Goal: Communication & Community: Share content

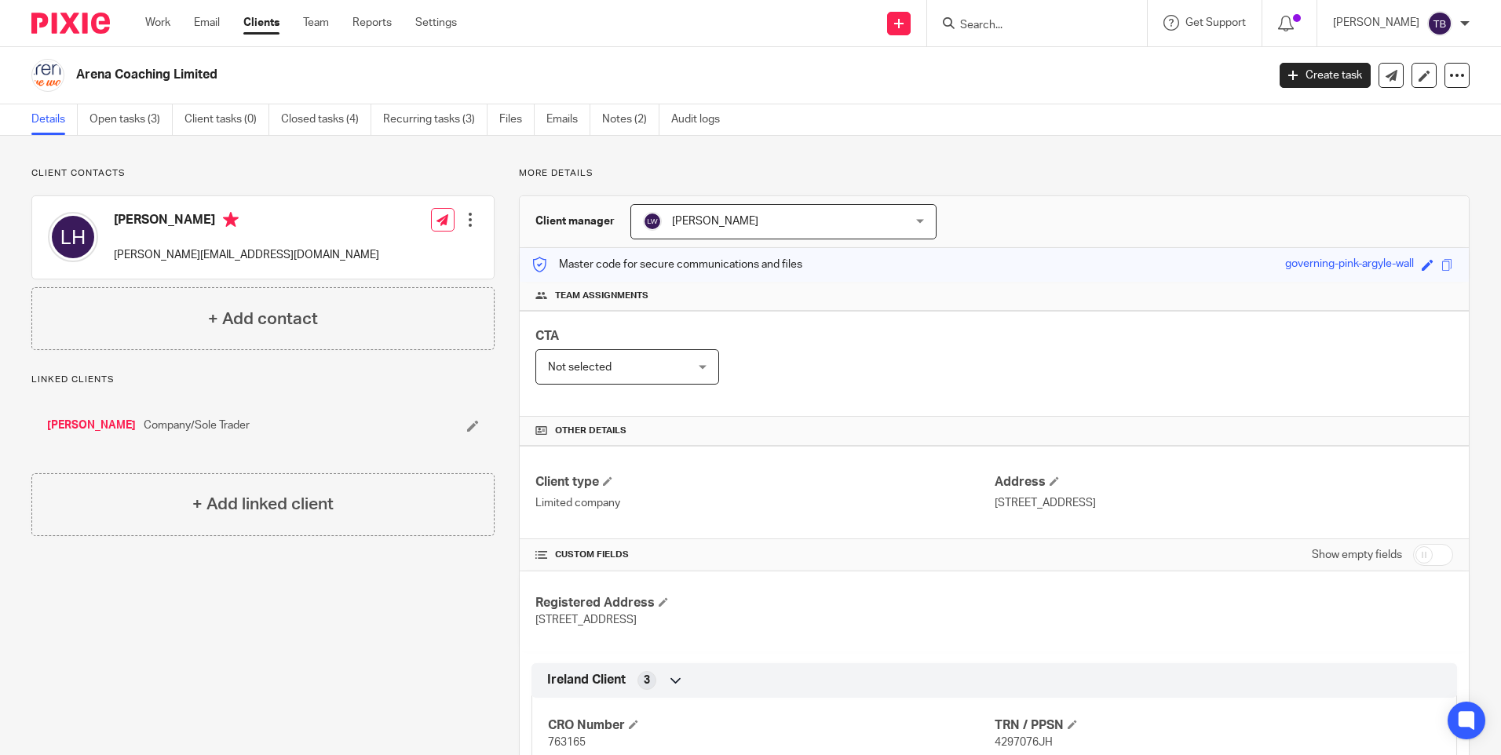
click at [1012, 32] on input "Search" at bounding box center [1028, 26] width 141 height 14
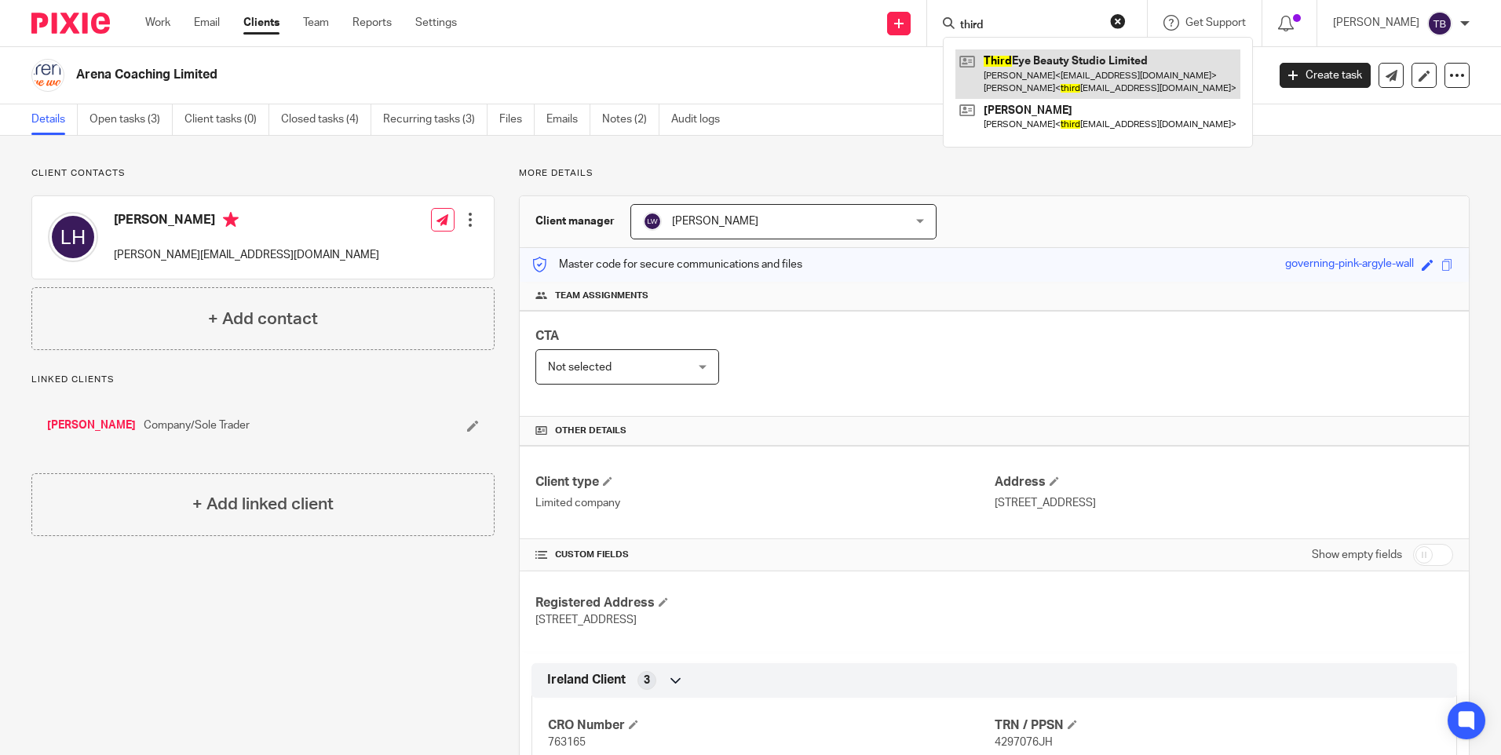
type input "third"
click at [1031, 74] on link at bounding box center [1097, 73] width 285 height 49
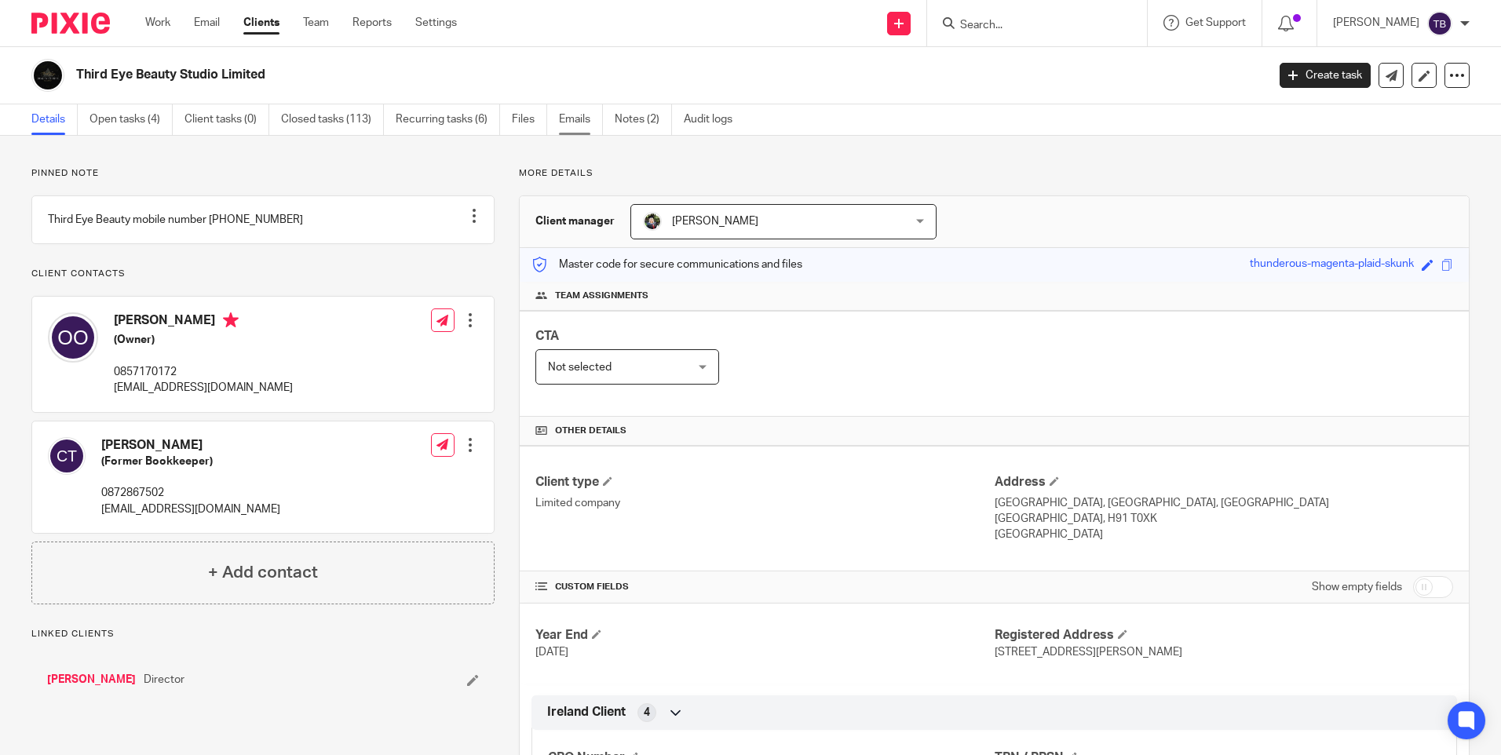
click at [575, 122] on link "Emails" at bounding box center [581, 119] width 44 height 31
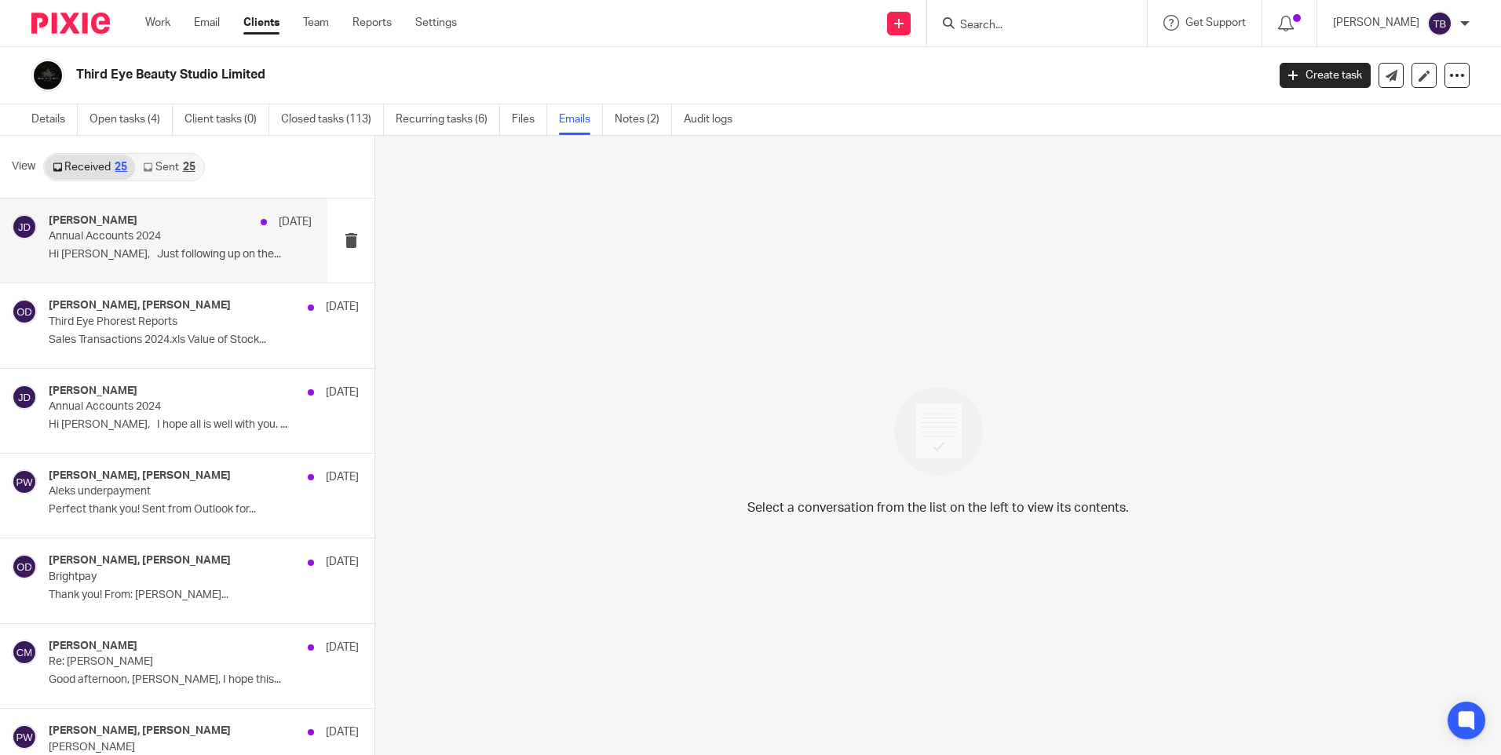
click at [214, 270] on div "[PERSON_NAME] [DATE] Annual Accounts 2024 Hi [PERSON_NAME], Just following up o…" at bounding box center [163, 241] width 327 height 84
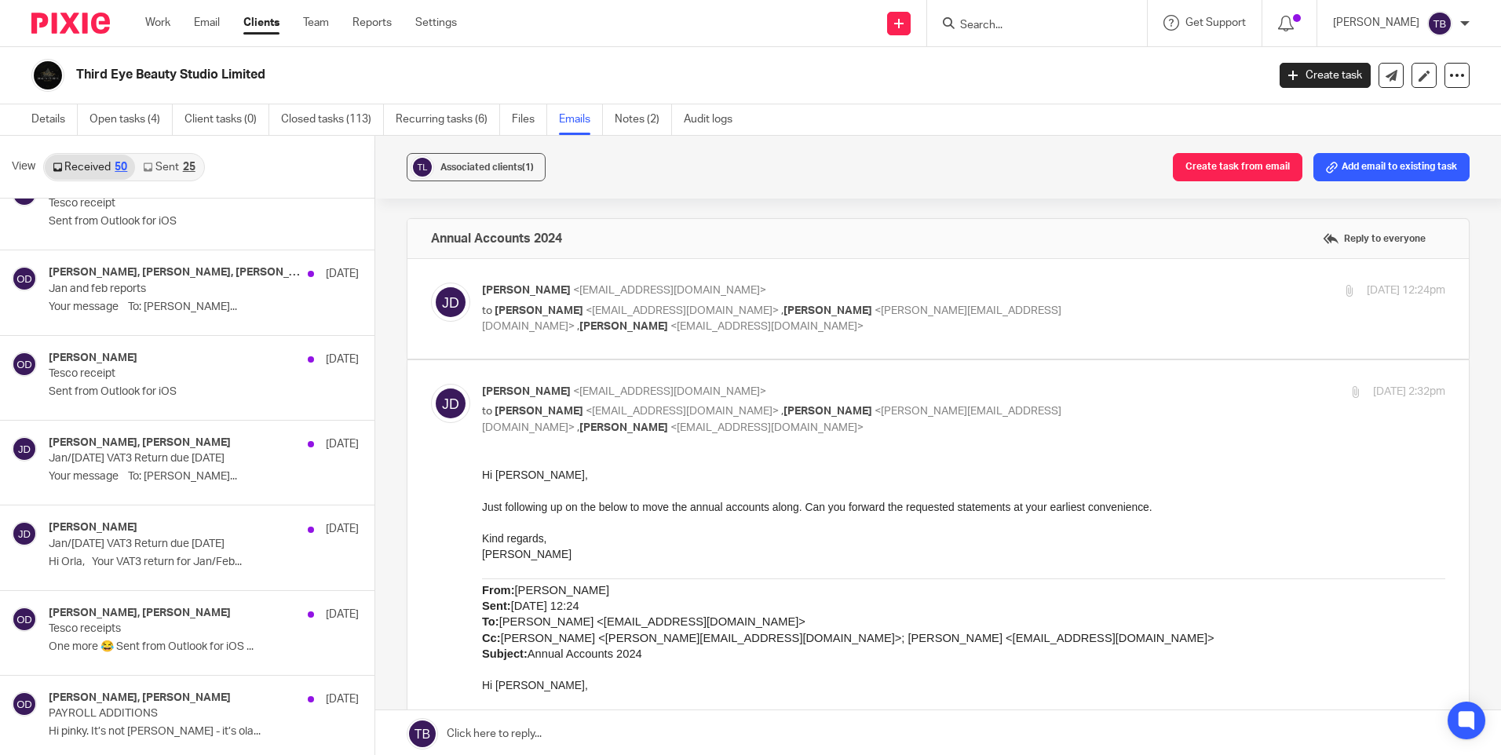
scroll to position [1884, 0]
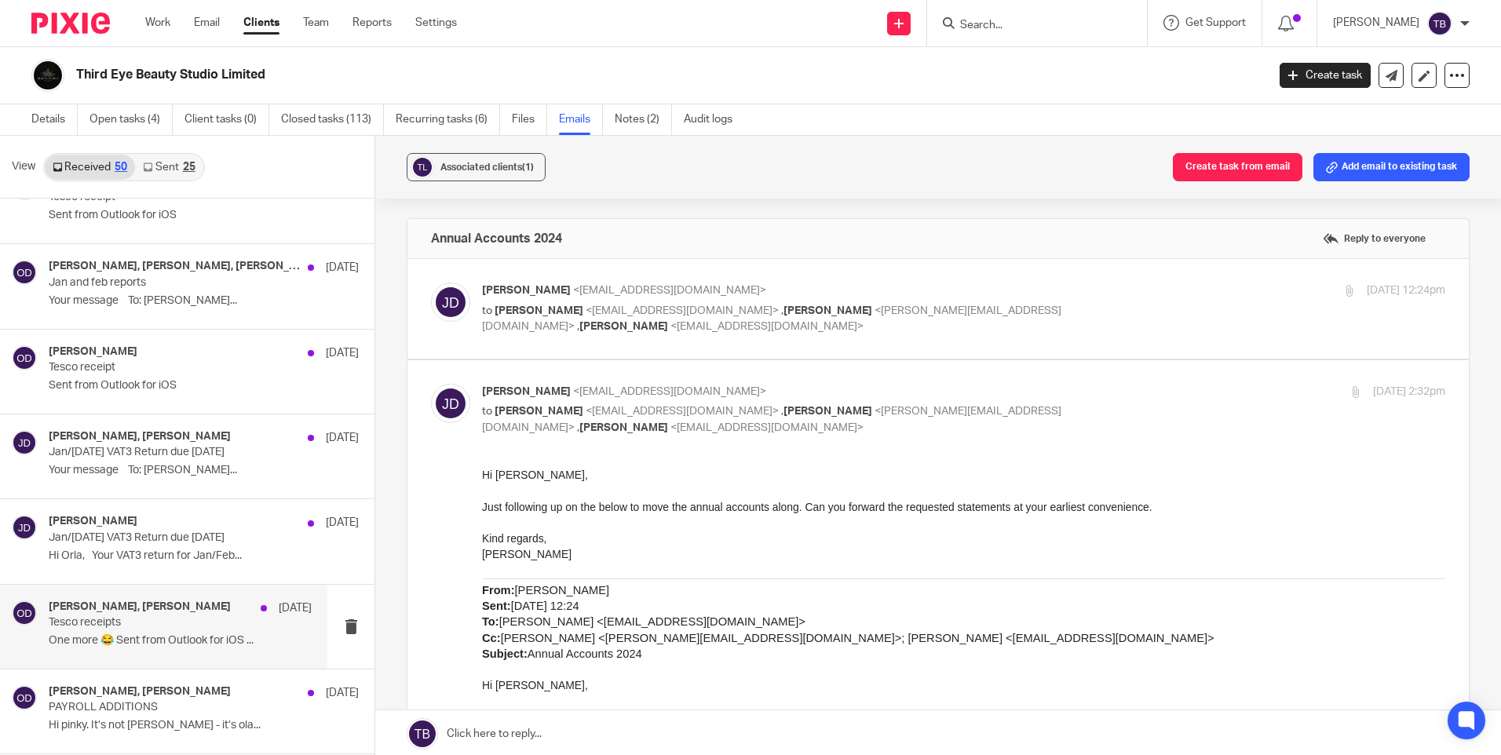
click at [213, 622] on p "Tesco receipts" at bounding box center [154, 622] width 210 height 13
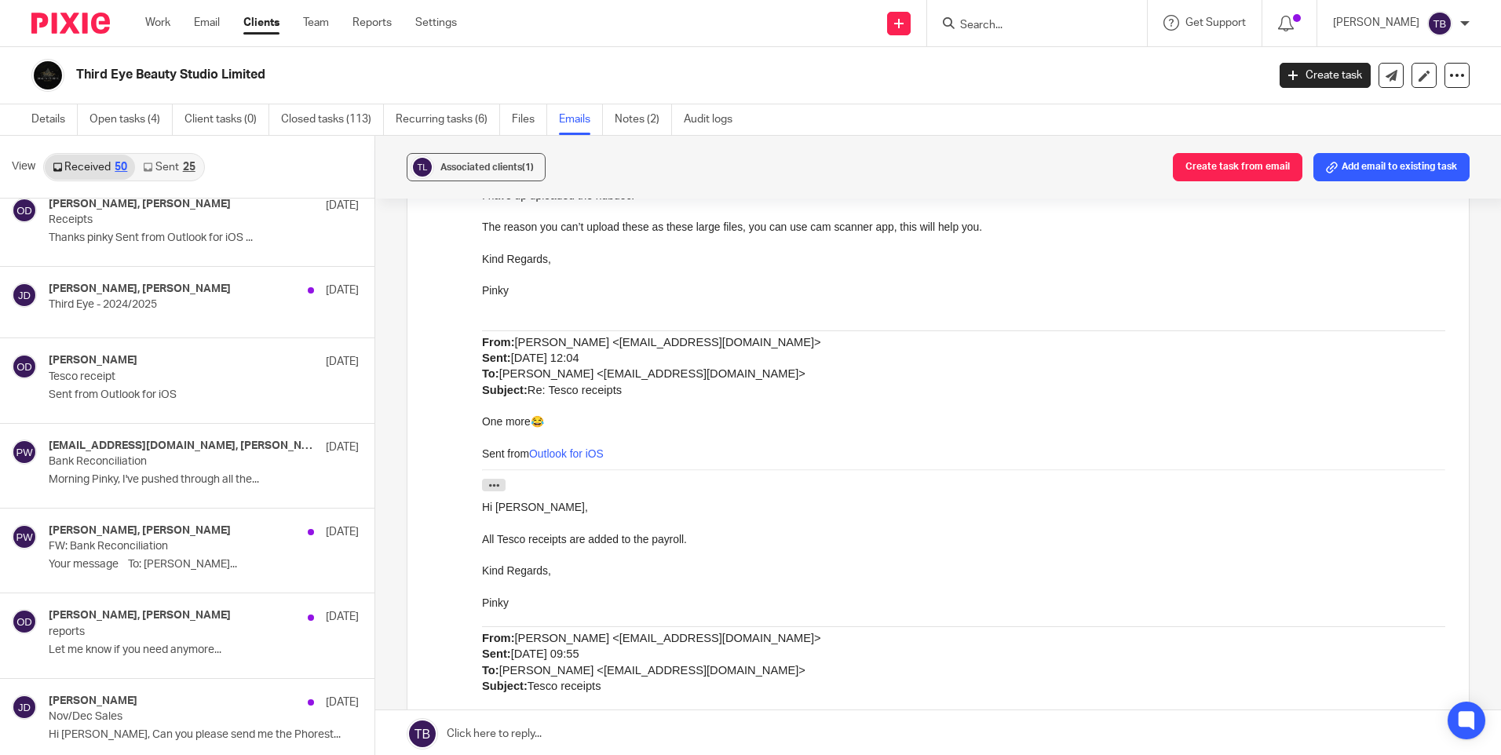
scroll to position [2982, 0]
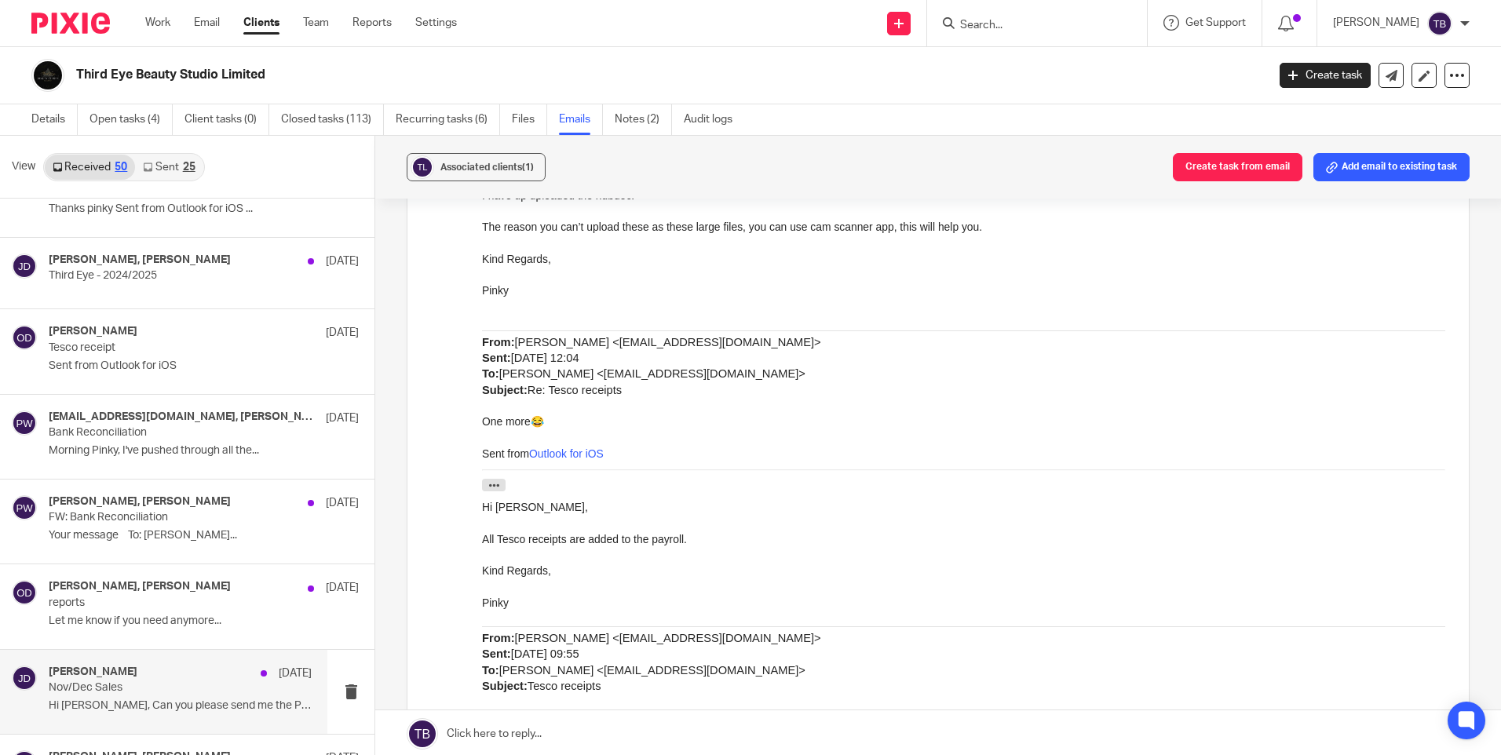
click at [244, 692] on p "Nov/Dec Sales" at bounding box center [154, 687] width 210 height 13
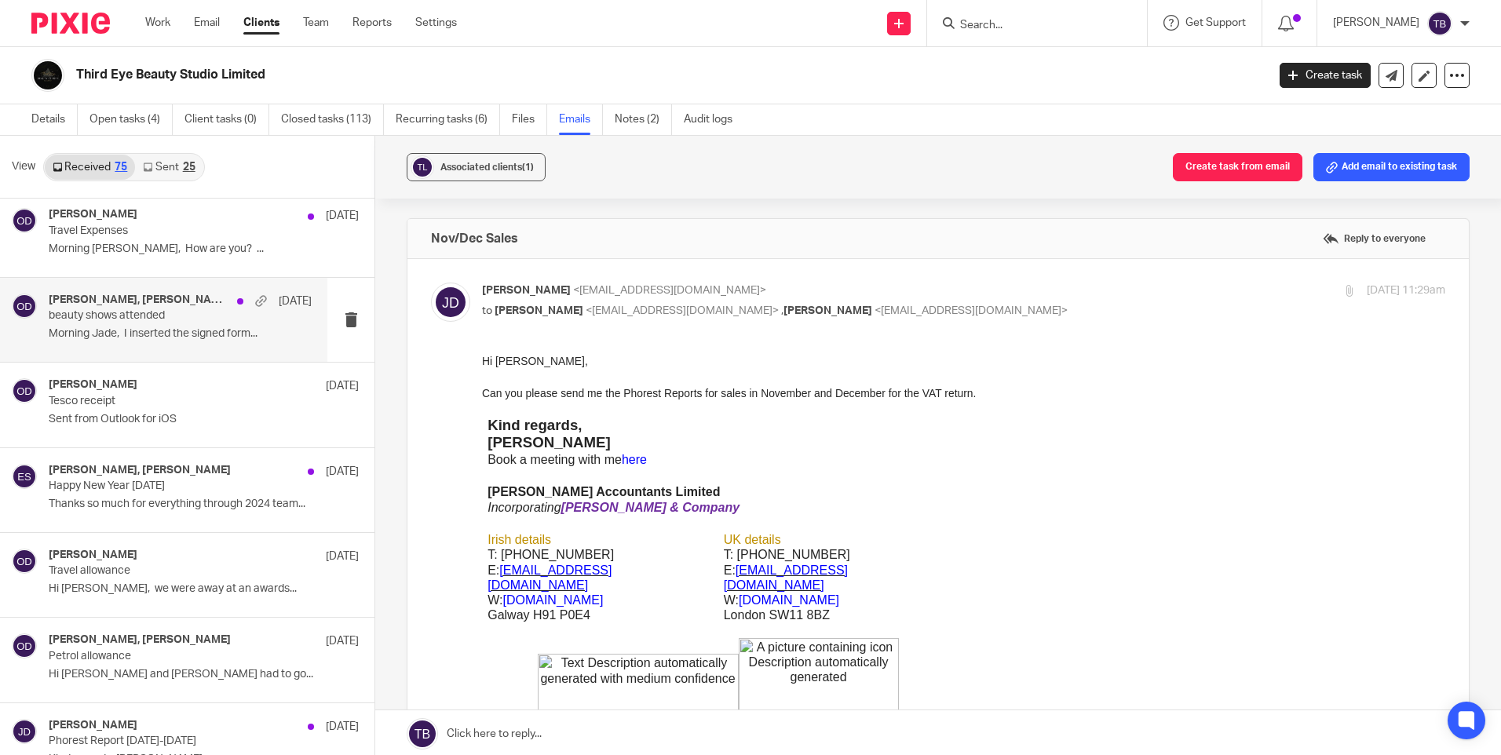
scroll to position [3610, 0]
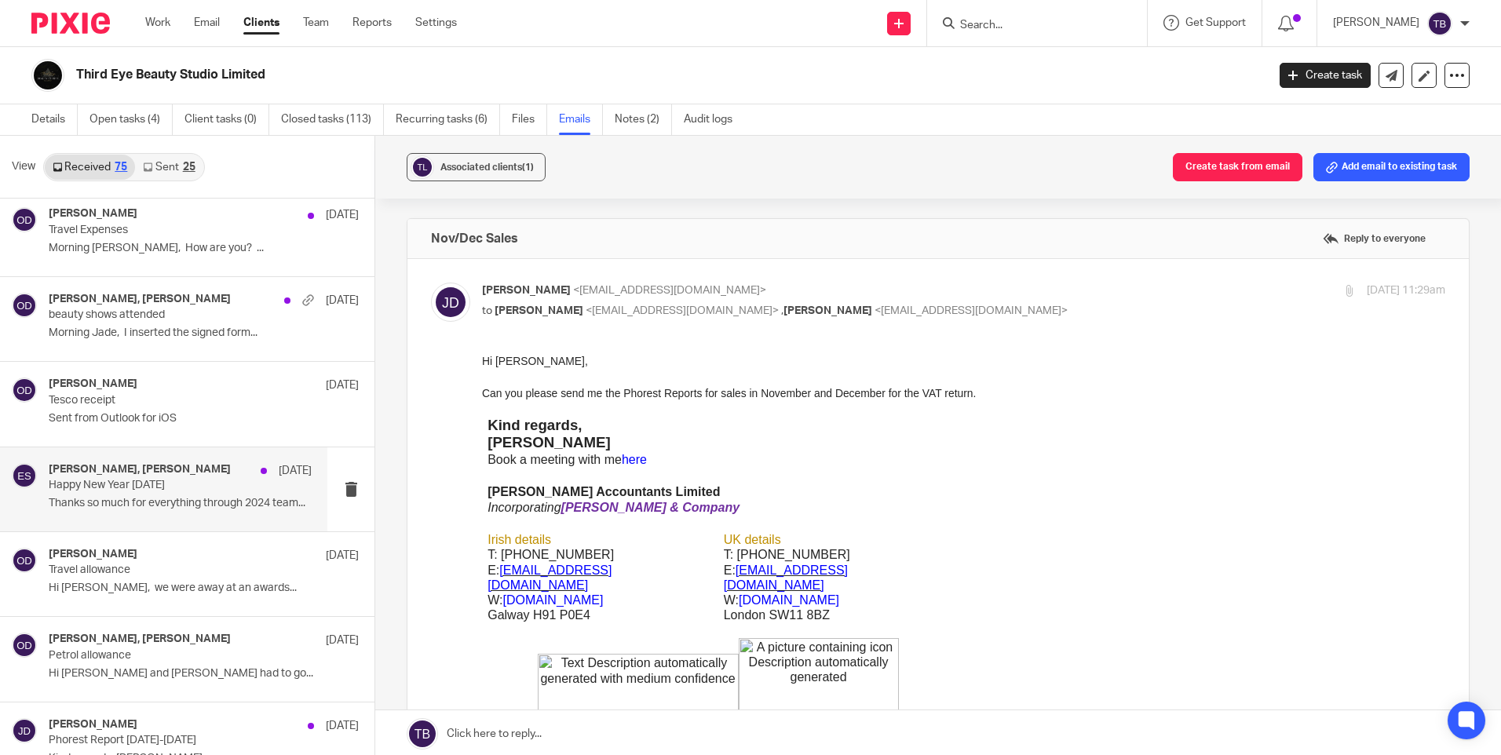
click at [166, 510] on div "[PERSON_NAME], [PERSON_NAME] [DATE] Happy New Year [DATE] Thanks so much for ev…" at bounding box center [180, 489] width 263 height 53
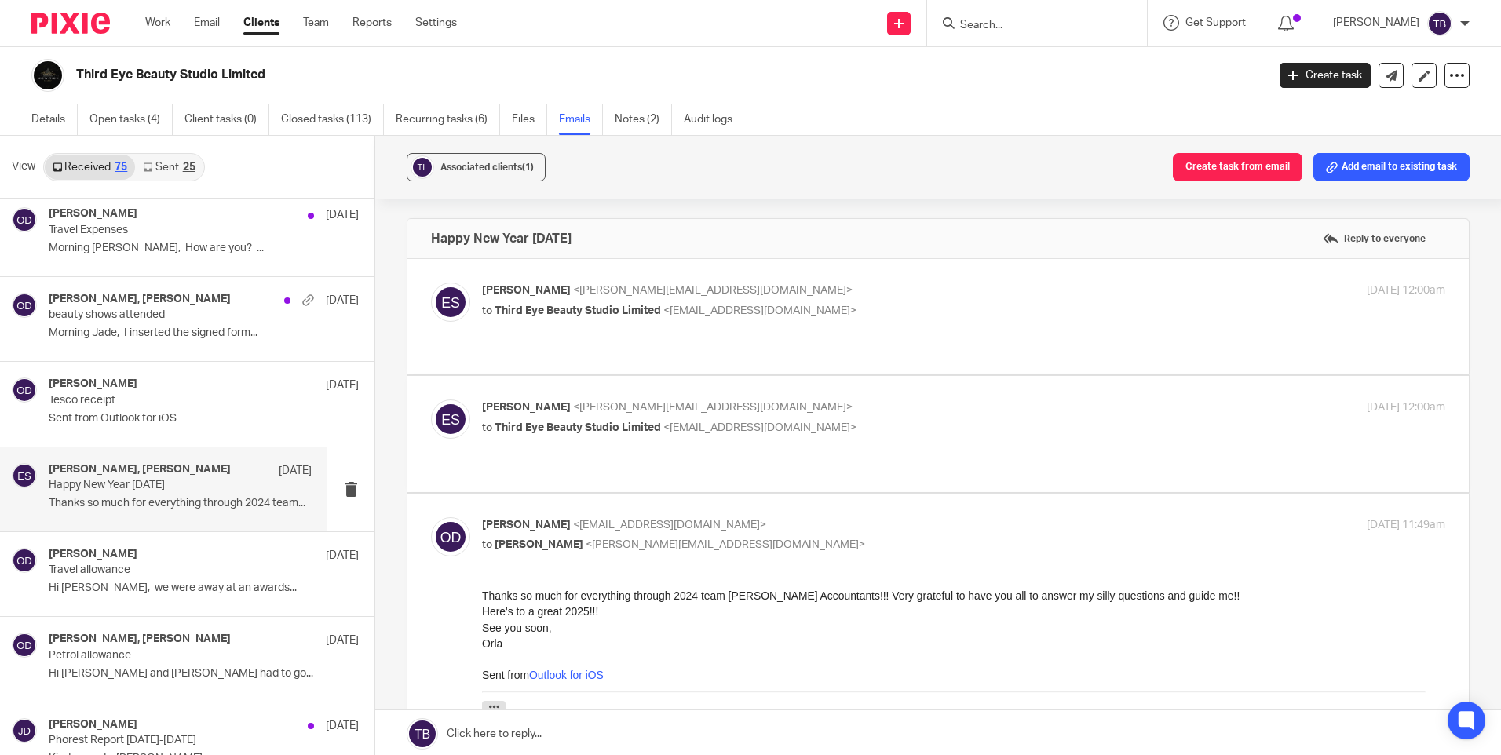
scroll to position [3846, 0]
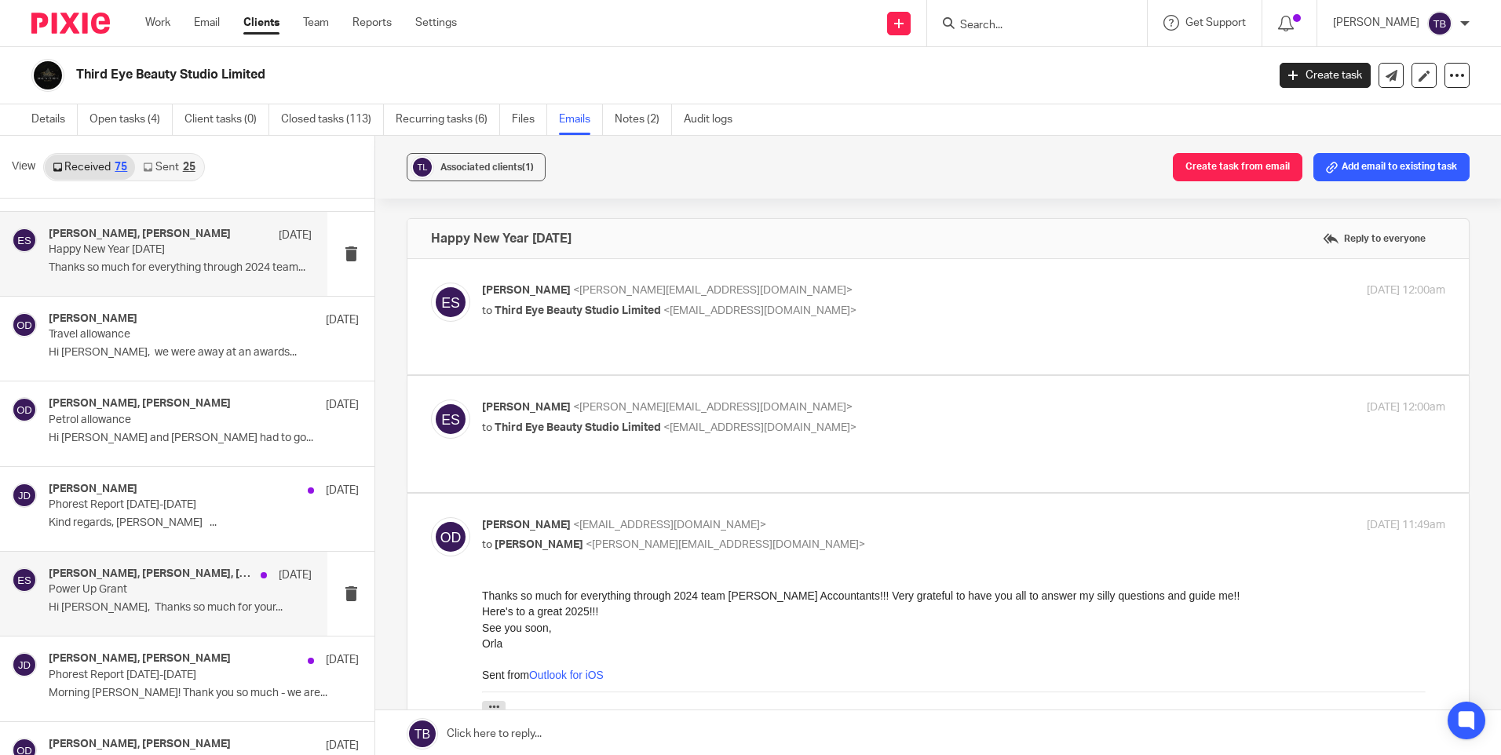
click at [201, 598] on div "[PERSON_NAME], [PERSON_NAME], [PERSON_NAME] [DATE] Power Up Grant Hi [PERSON_NA…" at bounding box center [180, 593] width 263 height 53
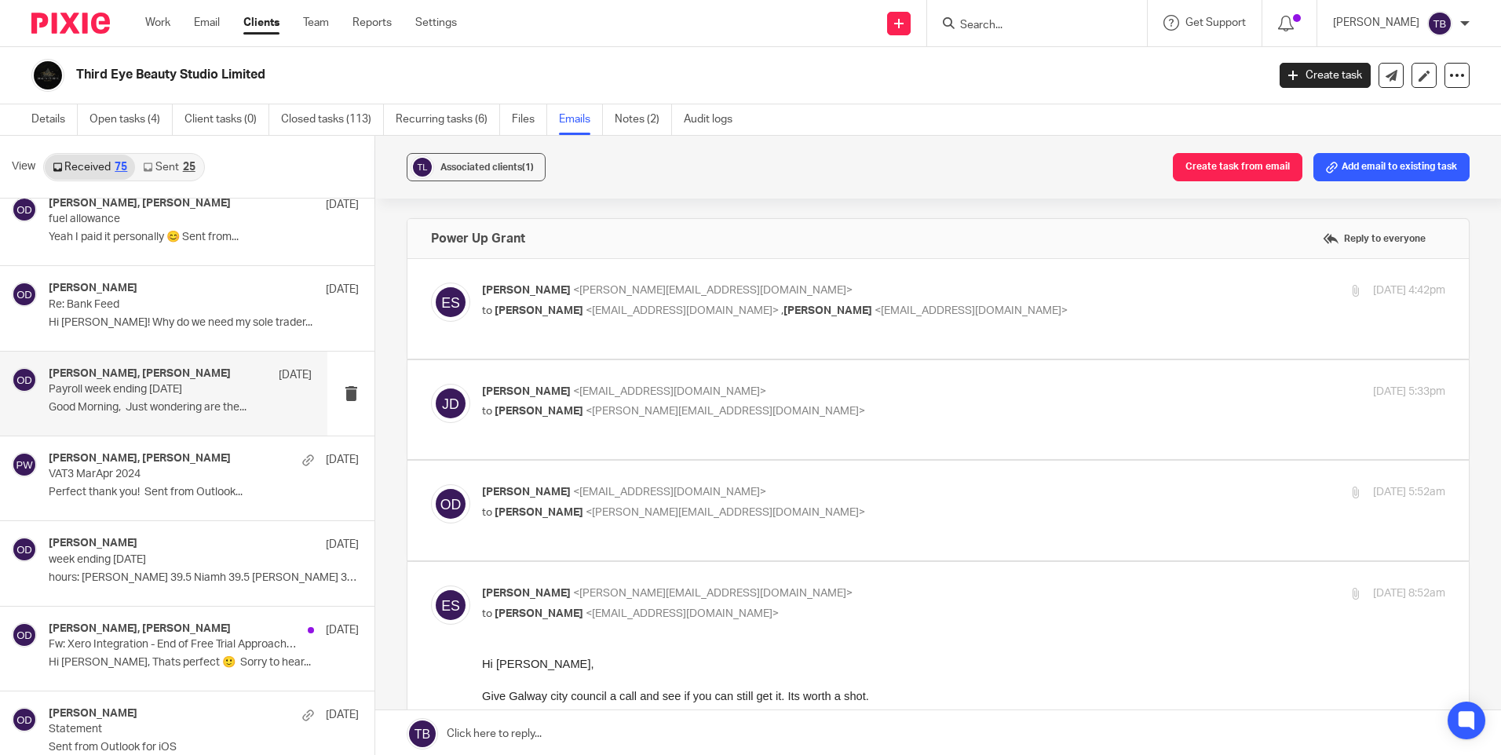
scroll to position [4945, 0]
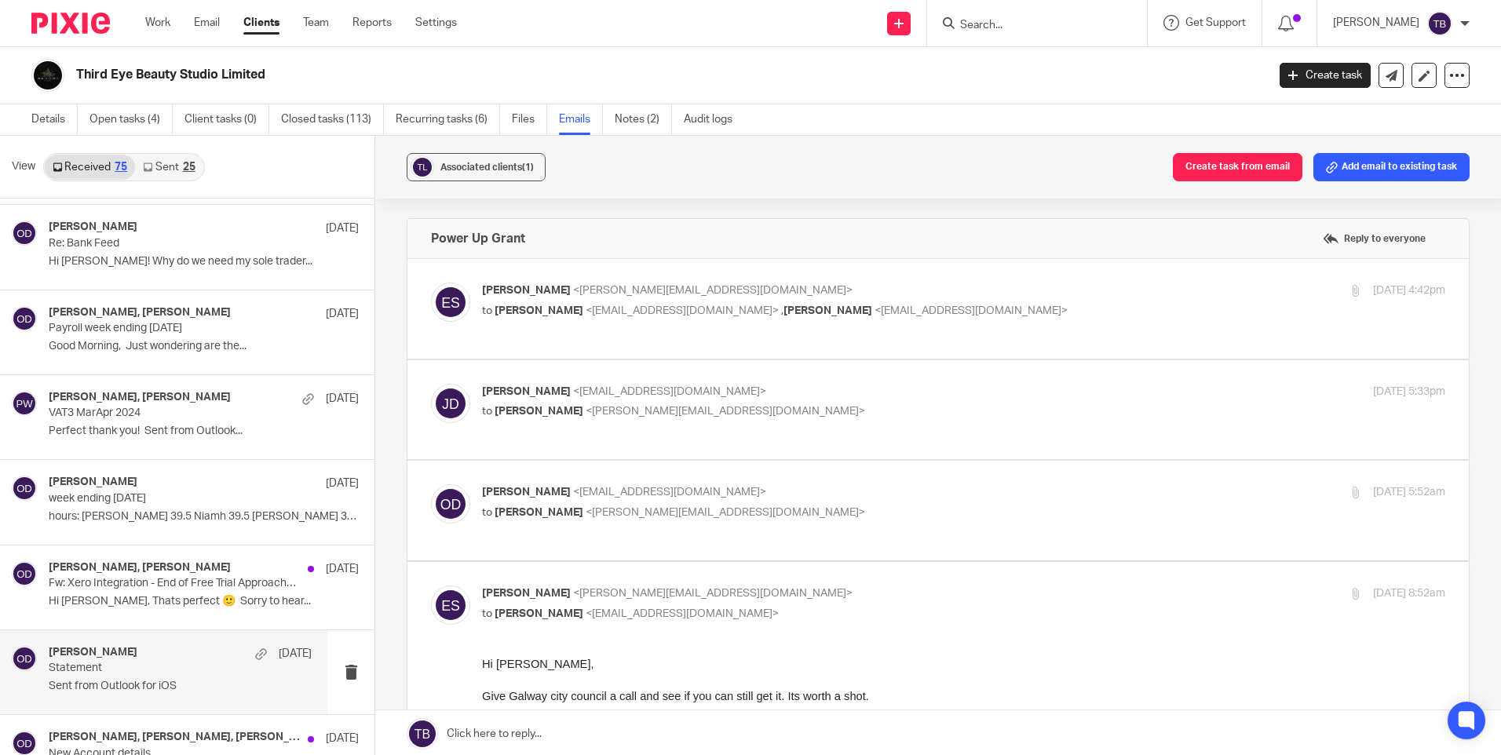
click at [135, 700] on div "[PERSON_NAME] [DATE] Statement Sent from Outlook for iOS" at bounding box center [163, 672] width 327 height 84
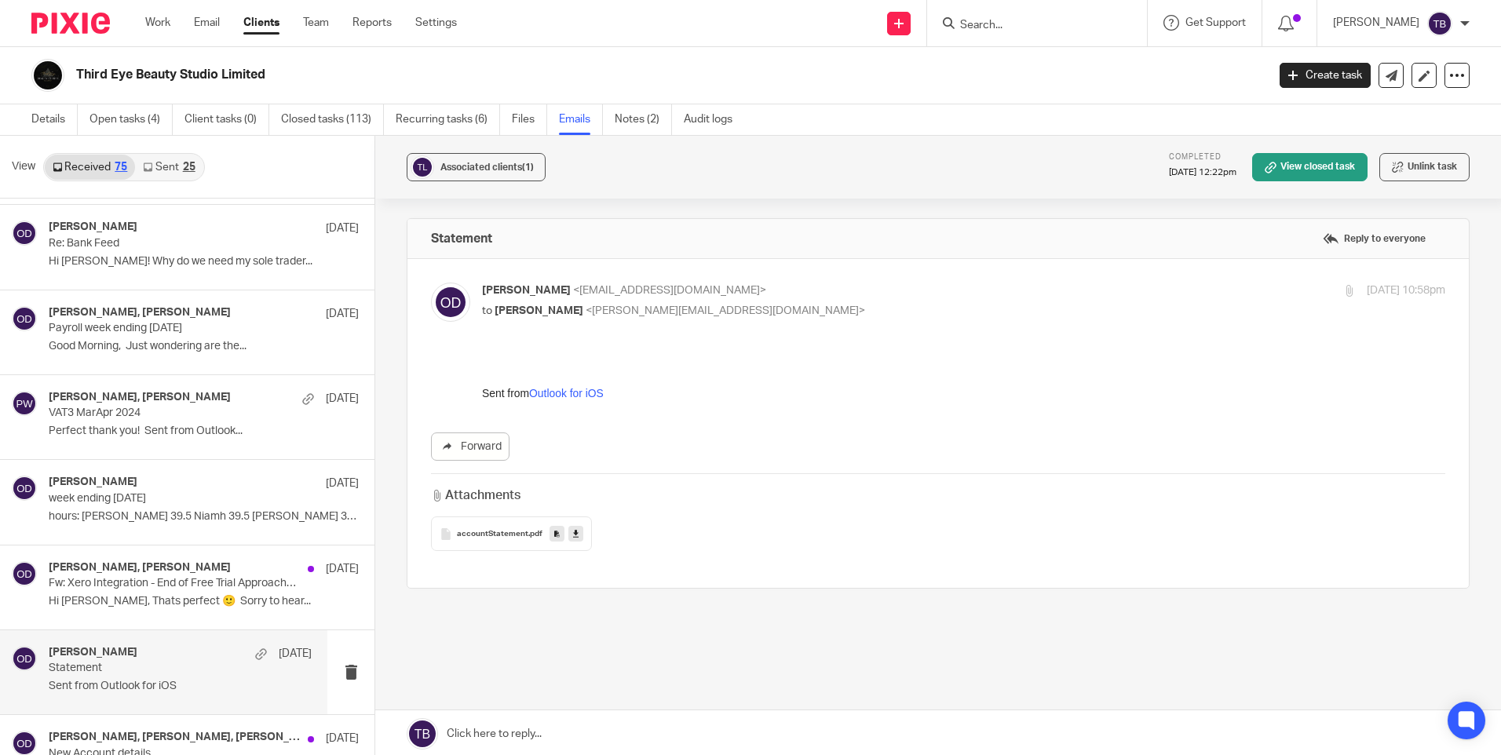
scroll to position [0, 0]
click at [491, 532] on span "accountStatement" at bounding box center [492, 534] width 71 height 9
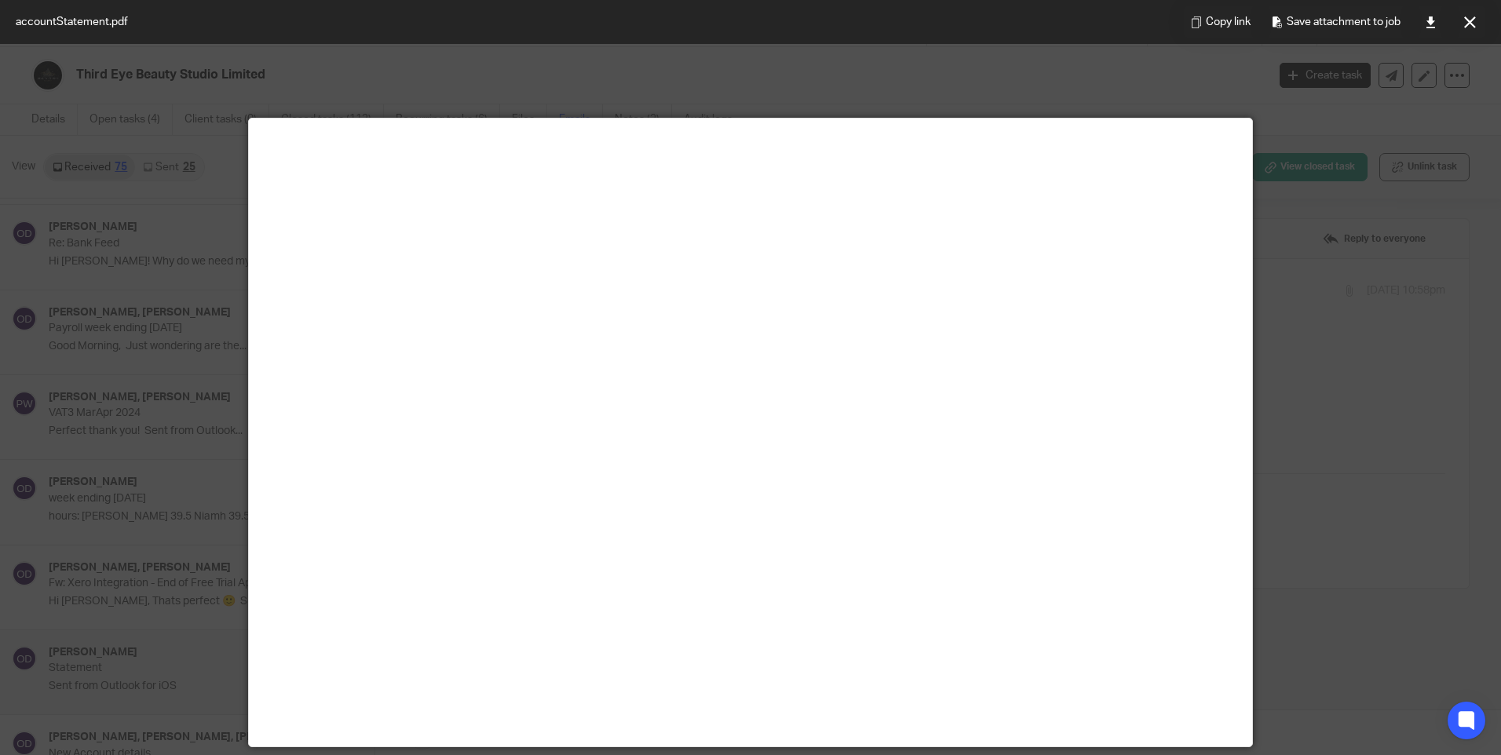
click at [1352, 250] on div at bounding box center [750, 377] width 1501 height 755
click at [1472, 24] on icon at bounding box center [1470, 22] width 12 height 12
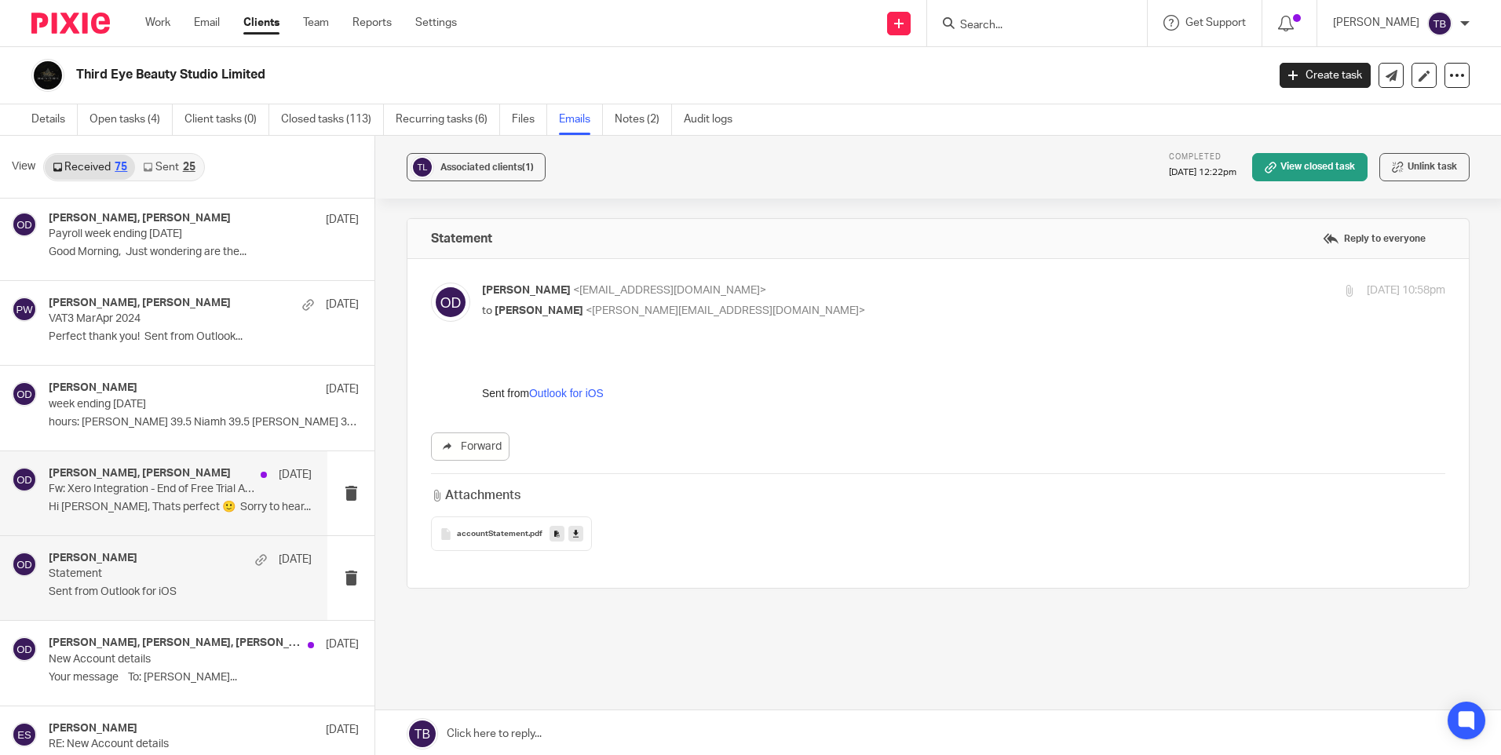
scroll to position [5259, 0]
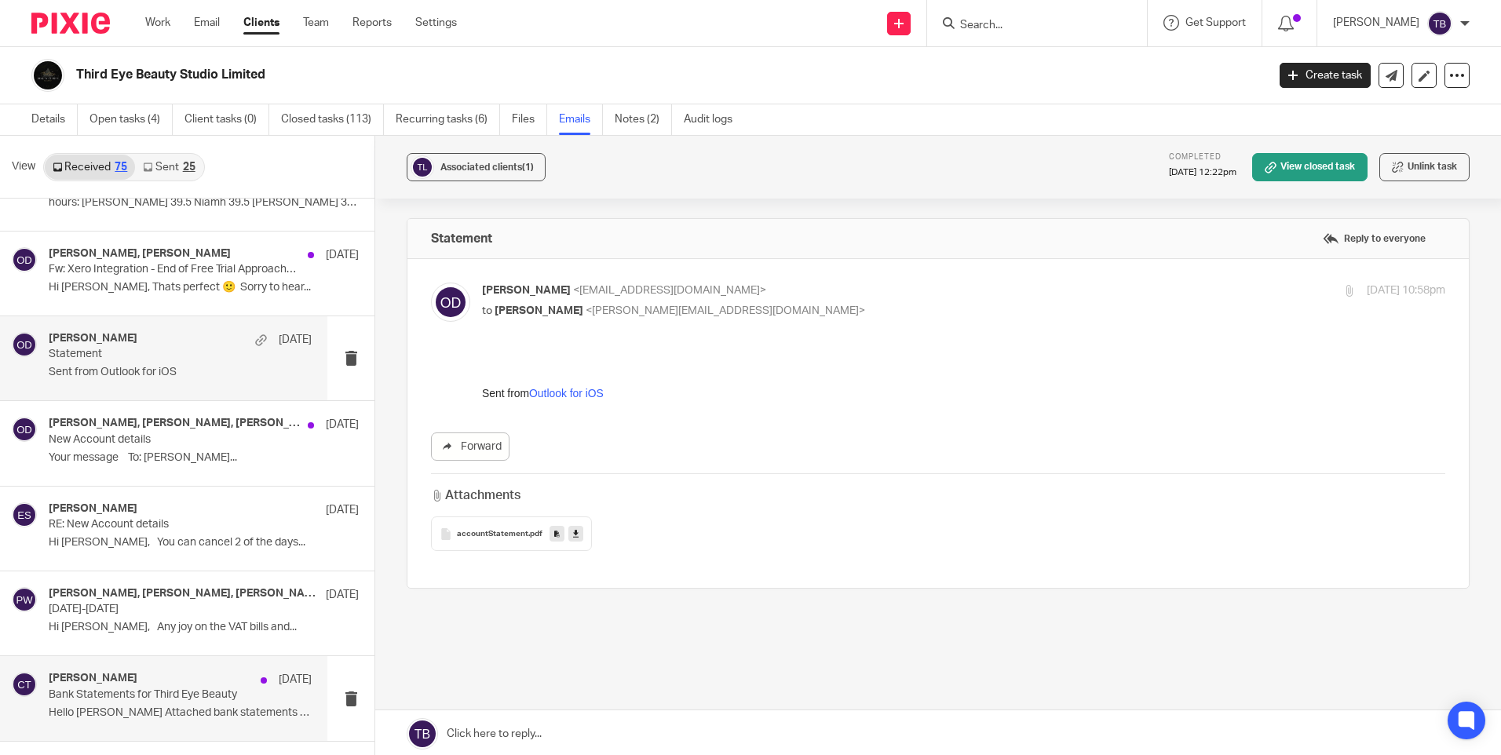
click at [160, 695] on p "Bank Statements for Third Eye Beauty" at bounding box center [154, 694] width 210 height 13
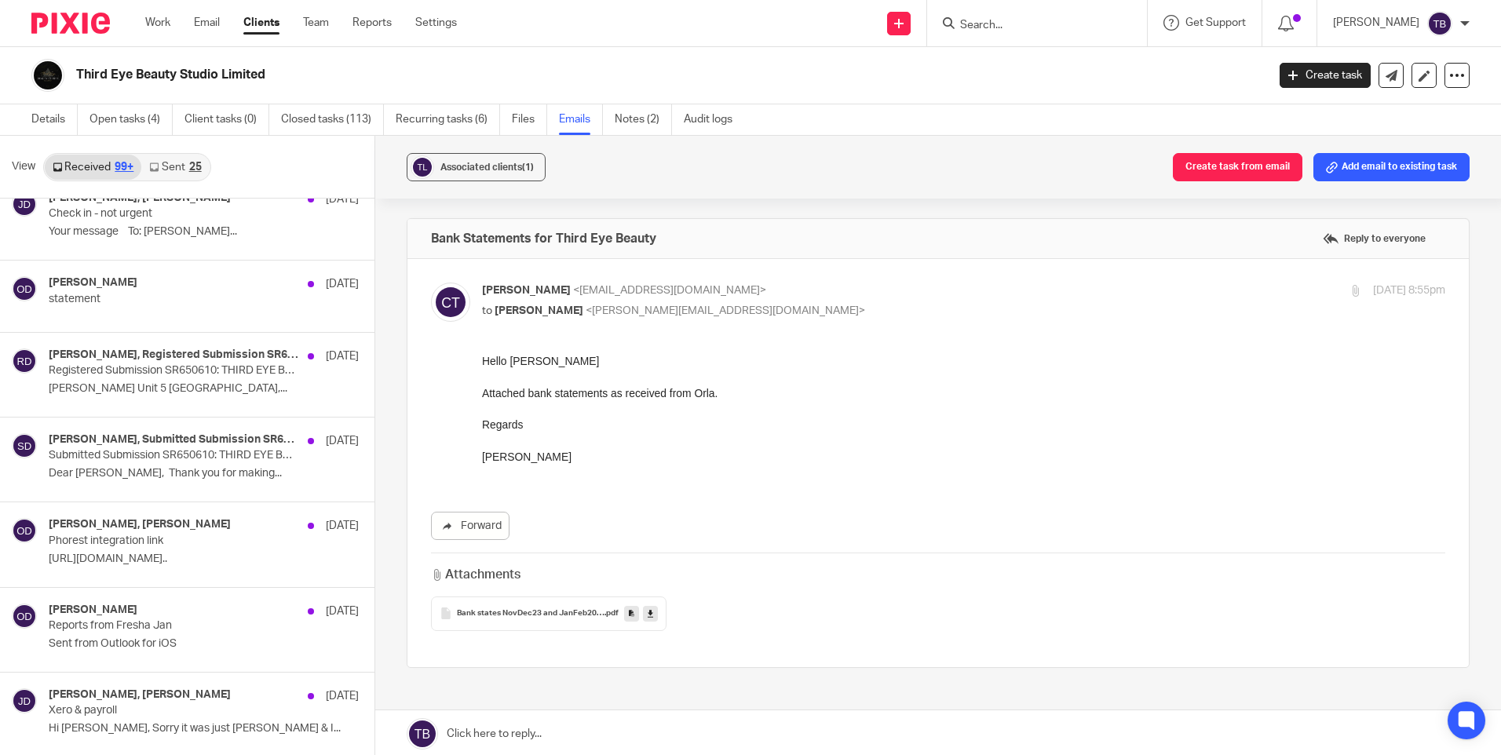
scroll to position [6985, 0]
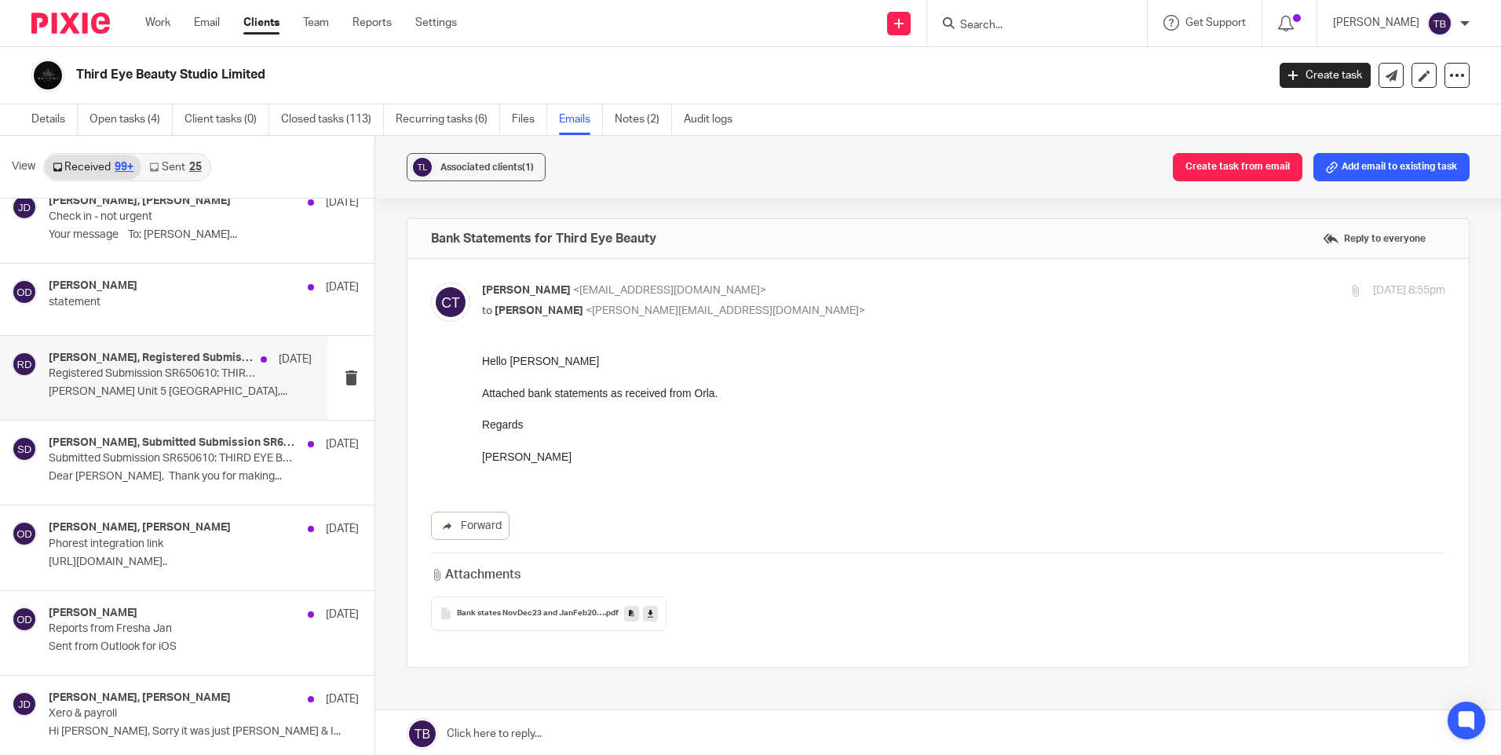
click at [180, 405] on div "[PERSON_NAME], Registered Submission SR650610: THIRD EYE BEAUTY STUDIO LIMITED …" at bounding box center [163, 378] width 327 height 84
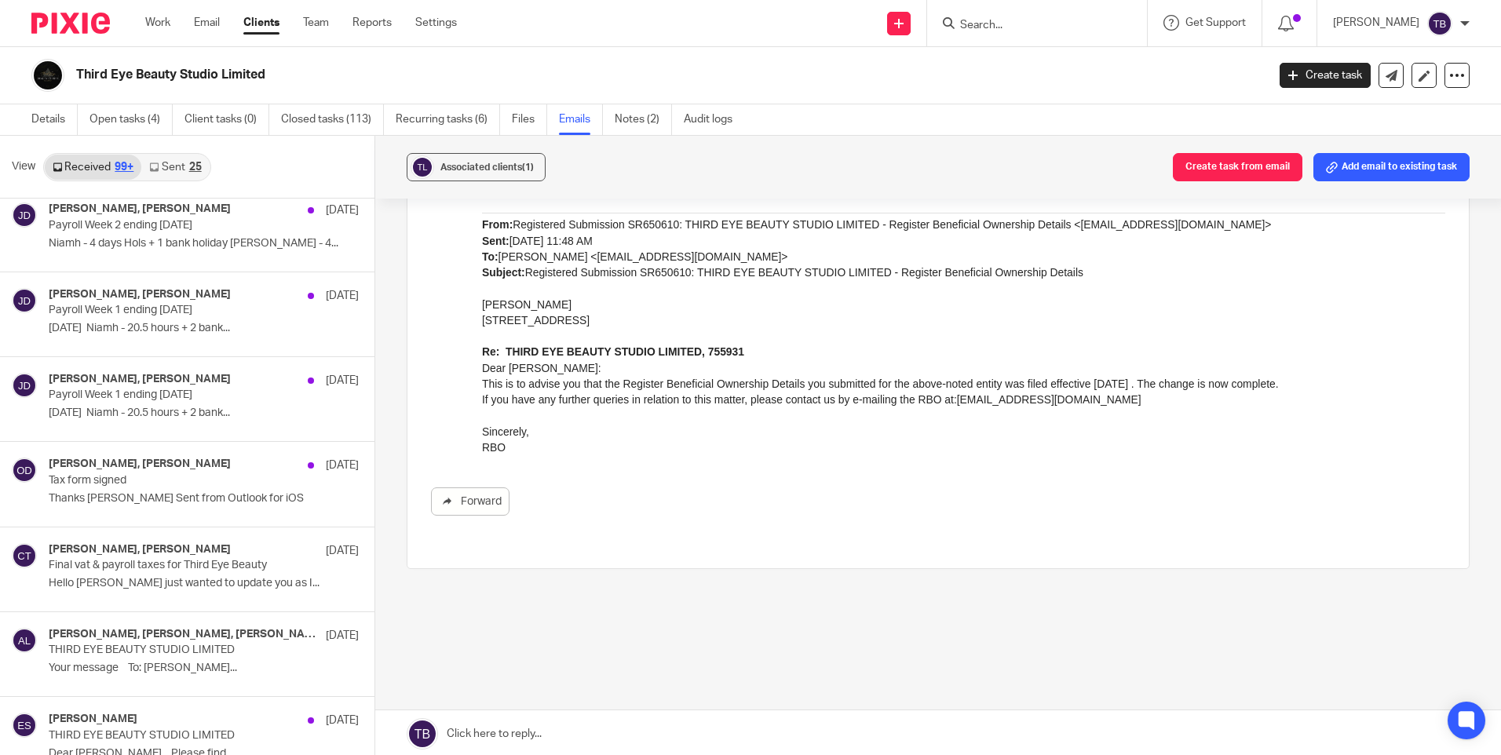
scroll to position [8006, 0]
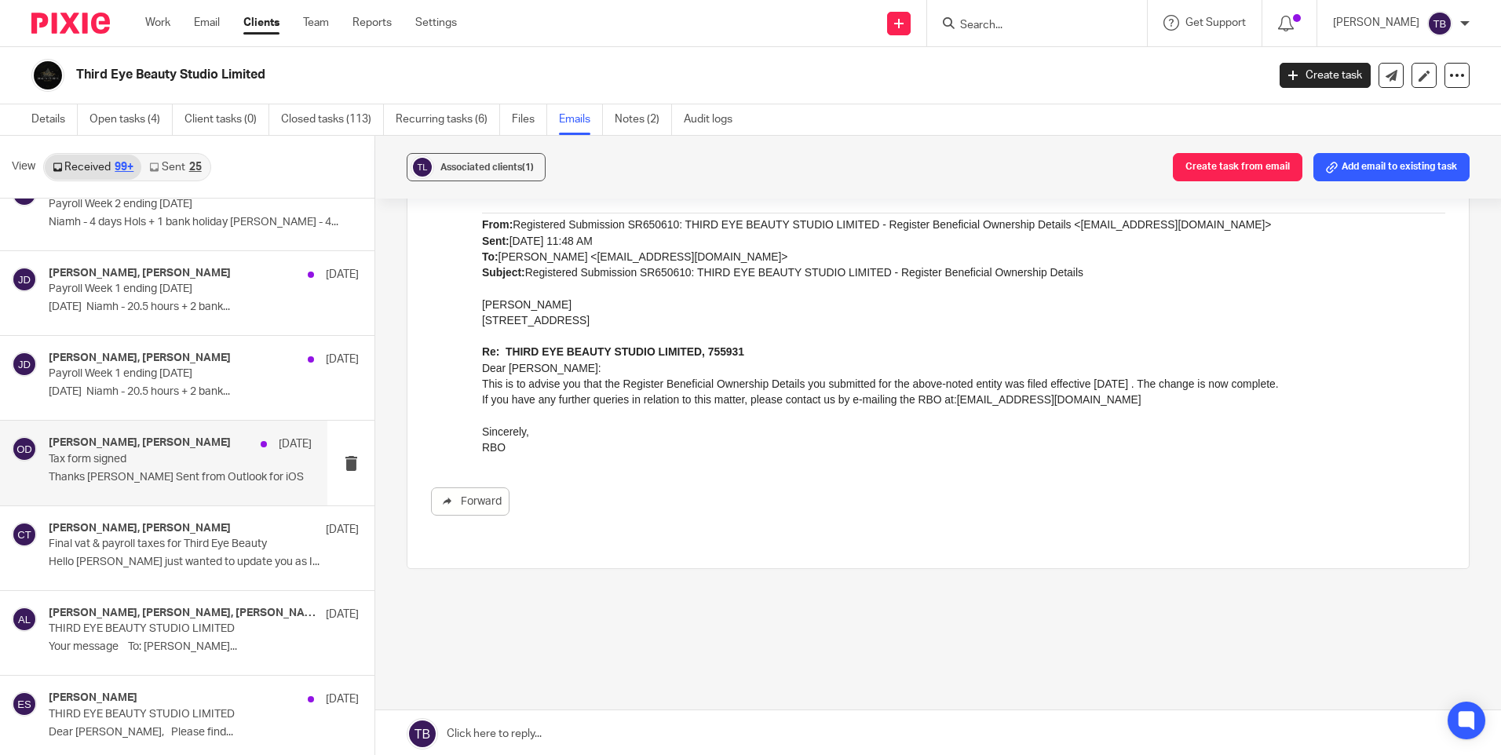
click at [170, 443] on h4 "[PERSON_NAME], [PERSON_NAME]" at bounding box center [140, 442] width 182 height 13
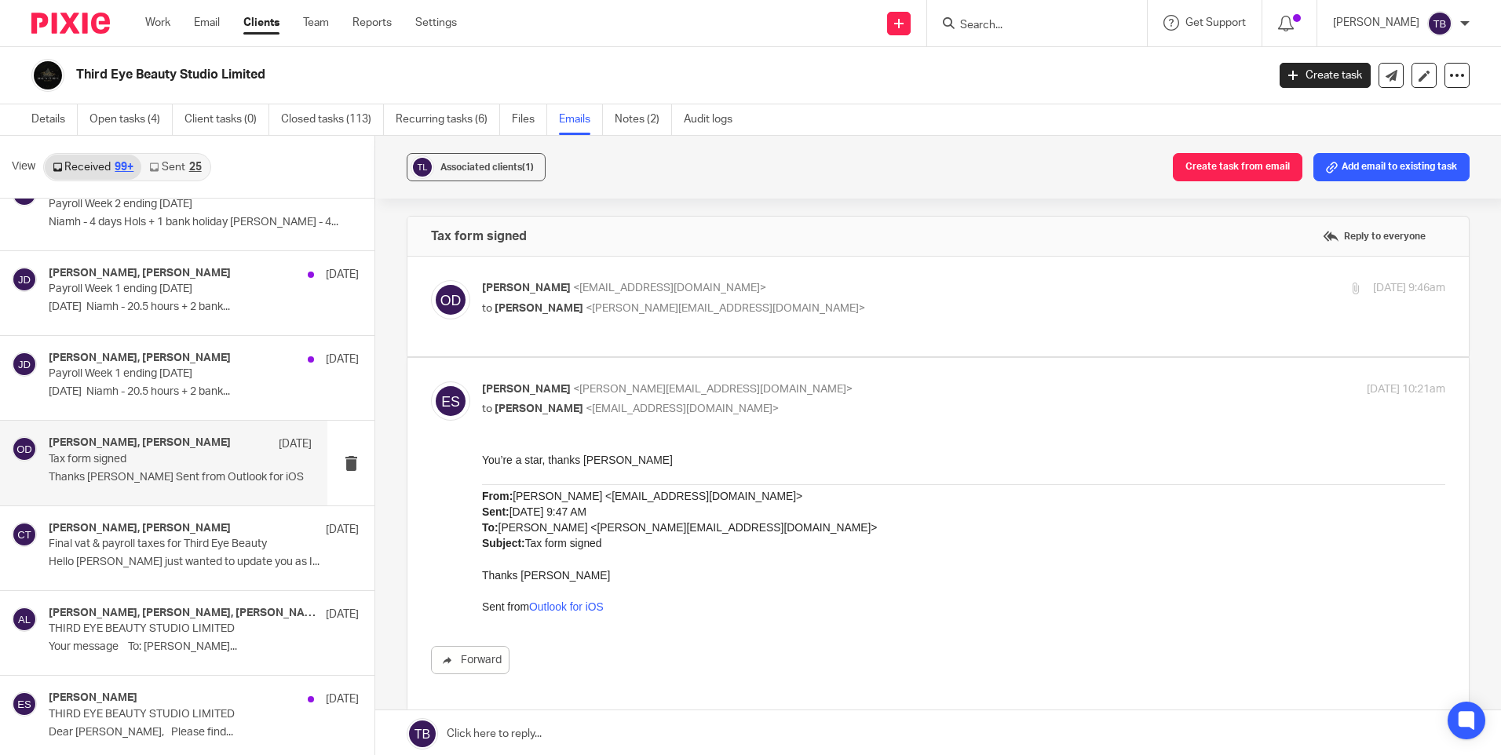
scroll to position [0, 0]
click at [787, 347] on label at bounding box center [937, 309] width 1061 height 100
click at [431, 283] on input "checkbox" at bounding box center [430, 282] width 1 height 1
checkbox input "true"
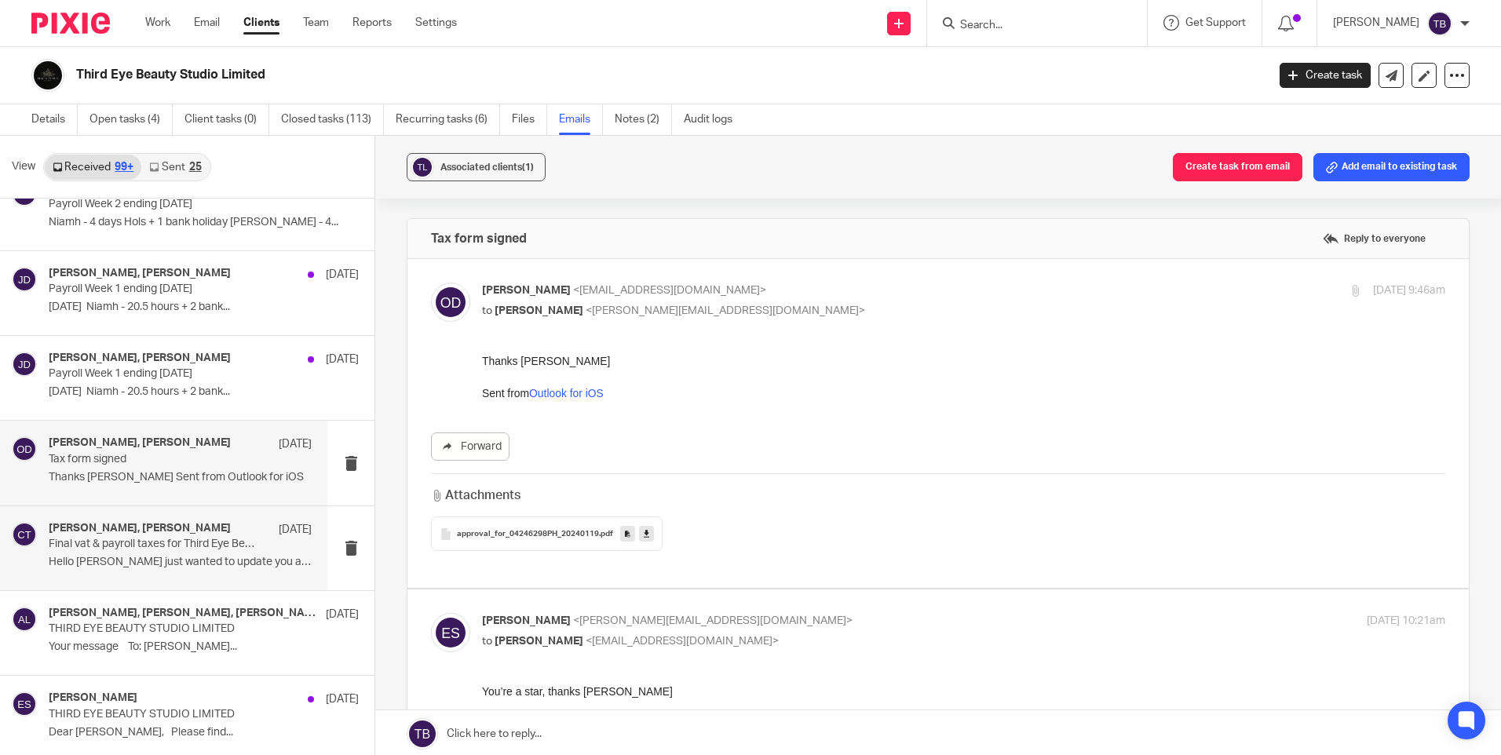
click at [106, 569] on div "[PERSON_NAME], [PERSON_NAME] [DATE] Final vat & payroll taxes for Third Eye Bea…" at bounding box center [180, 548] width 263 height 53
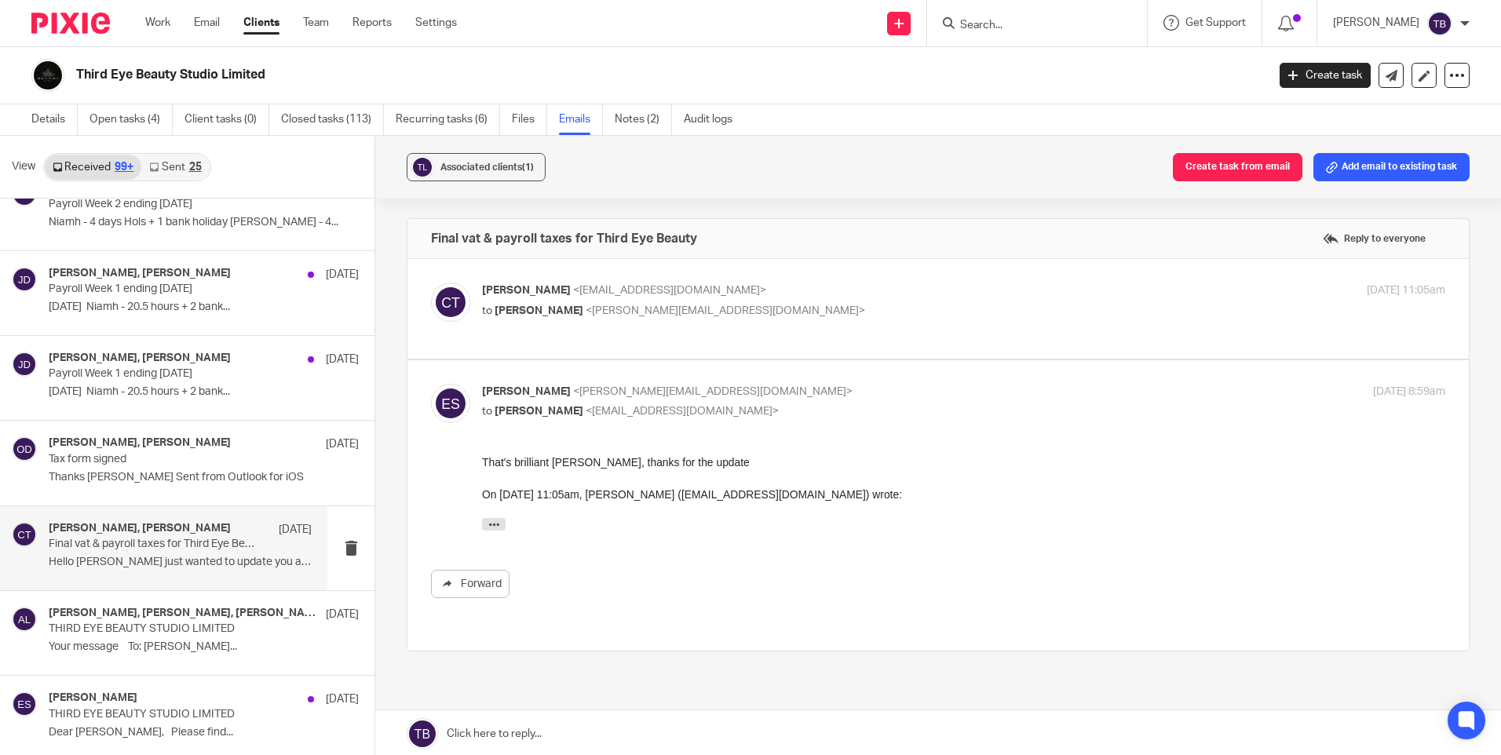
click at [781, 299] on div "[PERSON_NAME] <[EMAIL_ADDRESS][DOMAIN_NAME]> to [PERSON_NAME] <[PERSON_NAME][EM…" at bounding box center [803, 301] width 642 height 36
checkbox input "true"
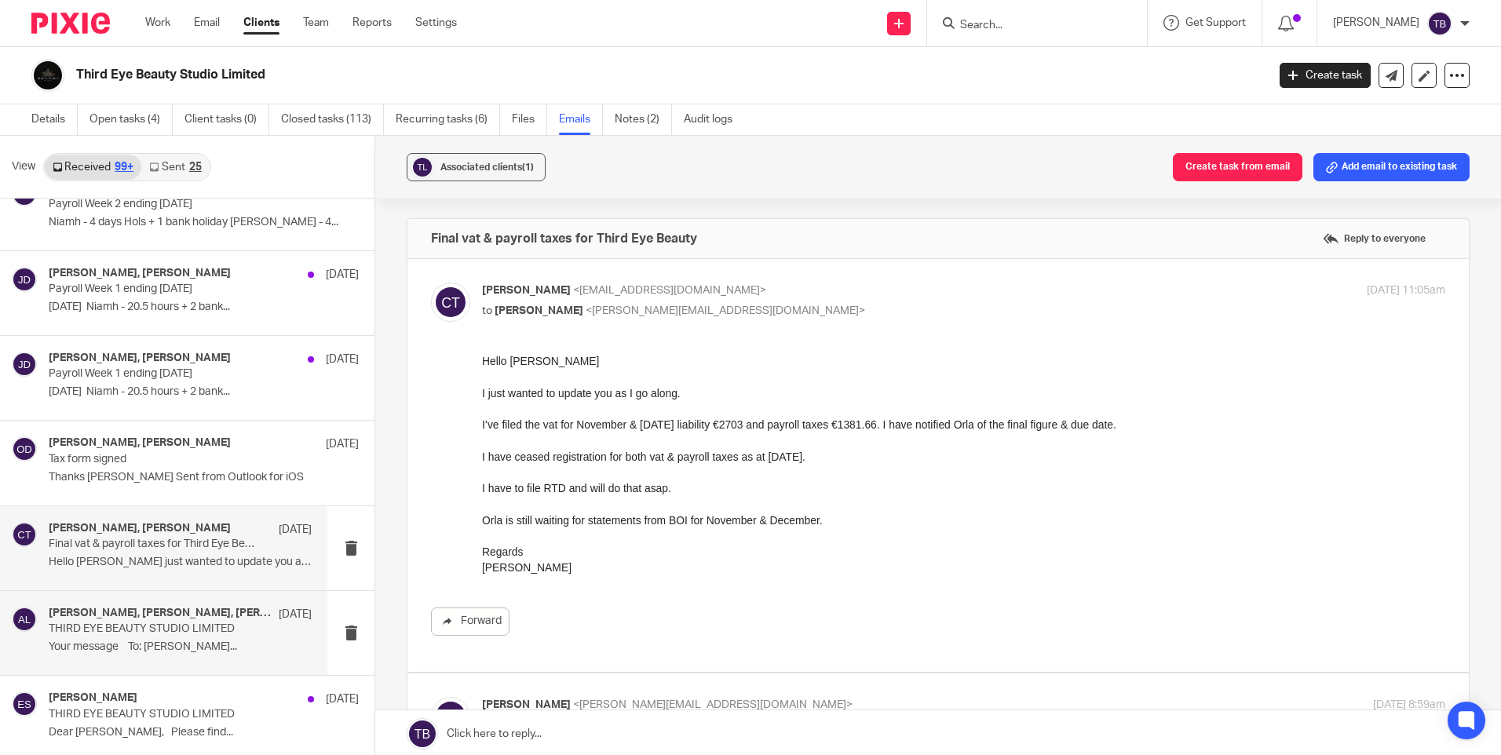
click at [88, 629] on p "THIRD EYE BEAUTY STUDIO LIMITED" at bounding box center [154, 628] width 210 height 13
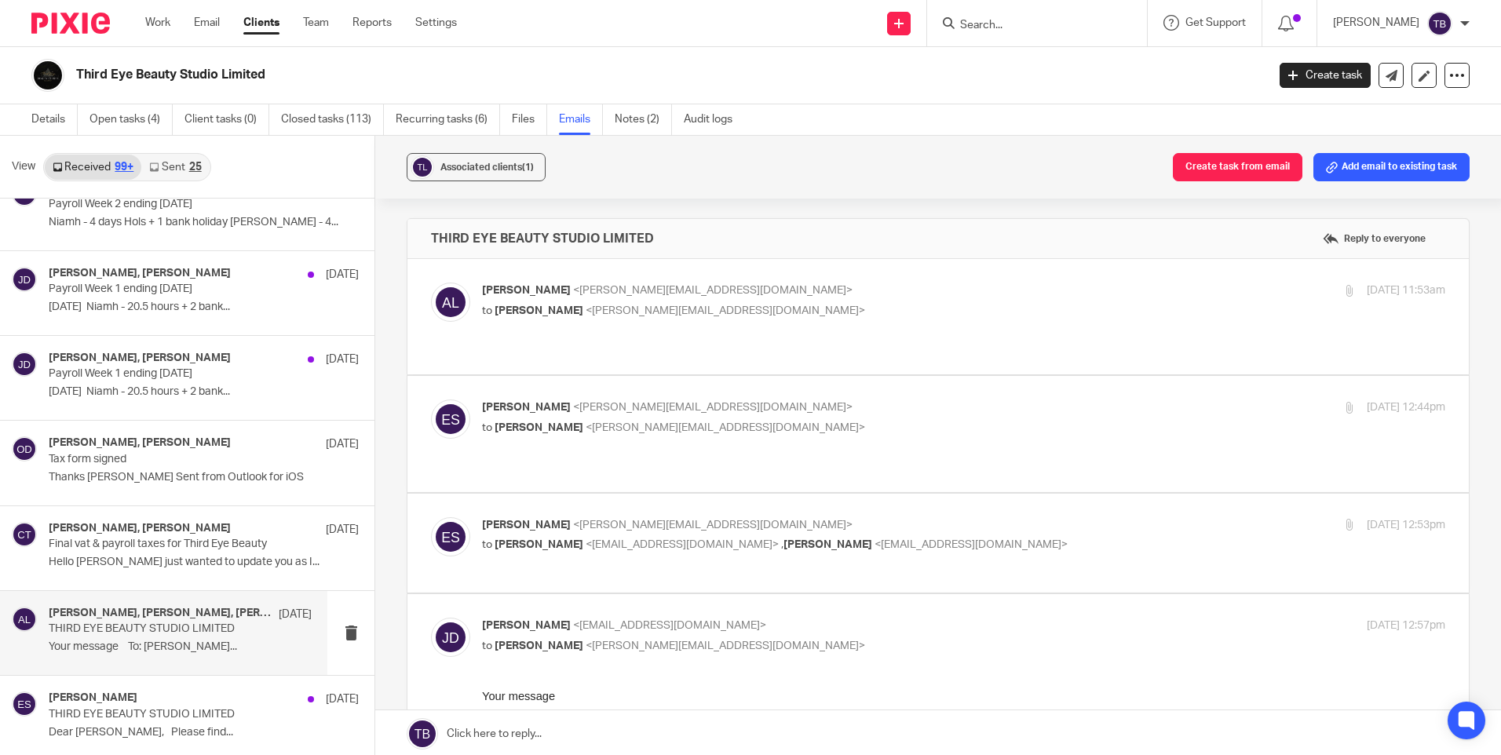
click at [849, 320] on div "[PERSON_NAME] <[PERSON_NAME][EMAIL_ADDRESS][DOMAIN_NAME]> to [PERSON_NAME] <[PE…" at bounding box center [963, 302] width 963 height 39
checkbox input "true"
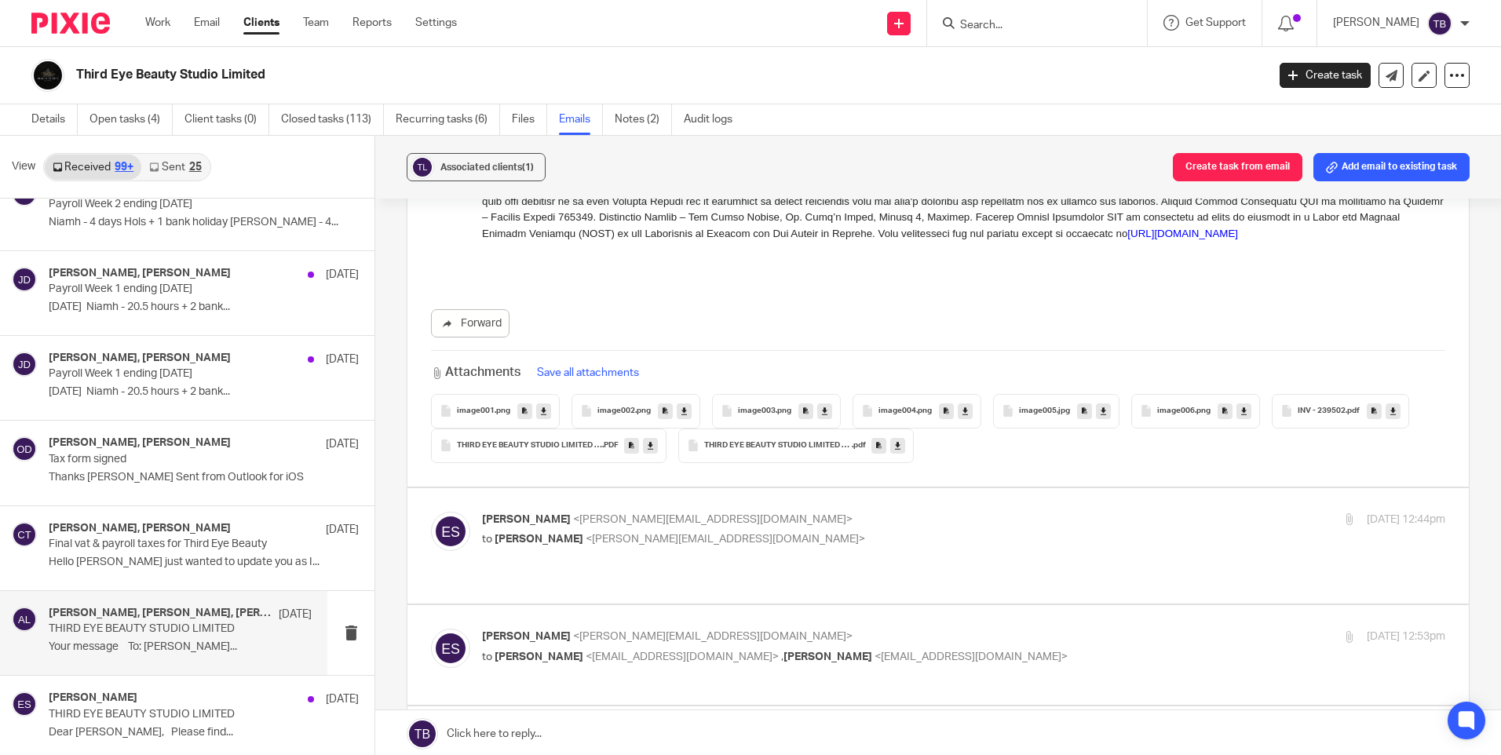
scroll to position [1727, 0]
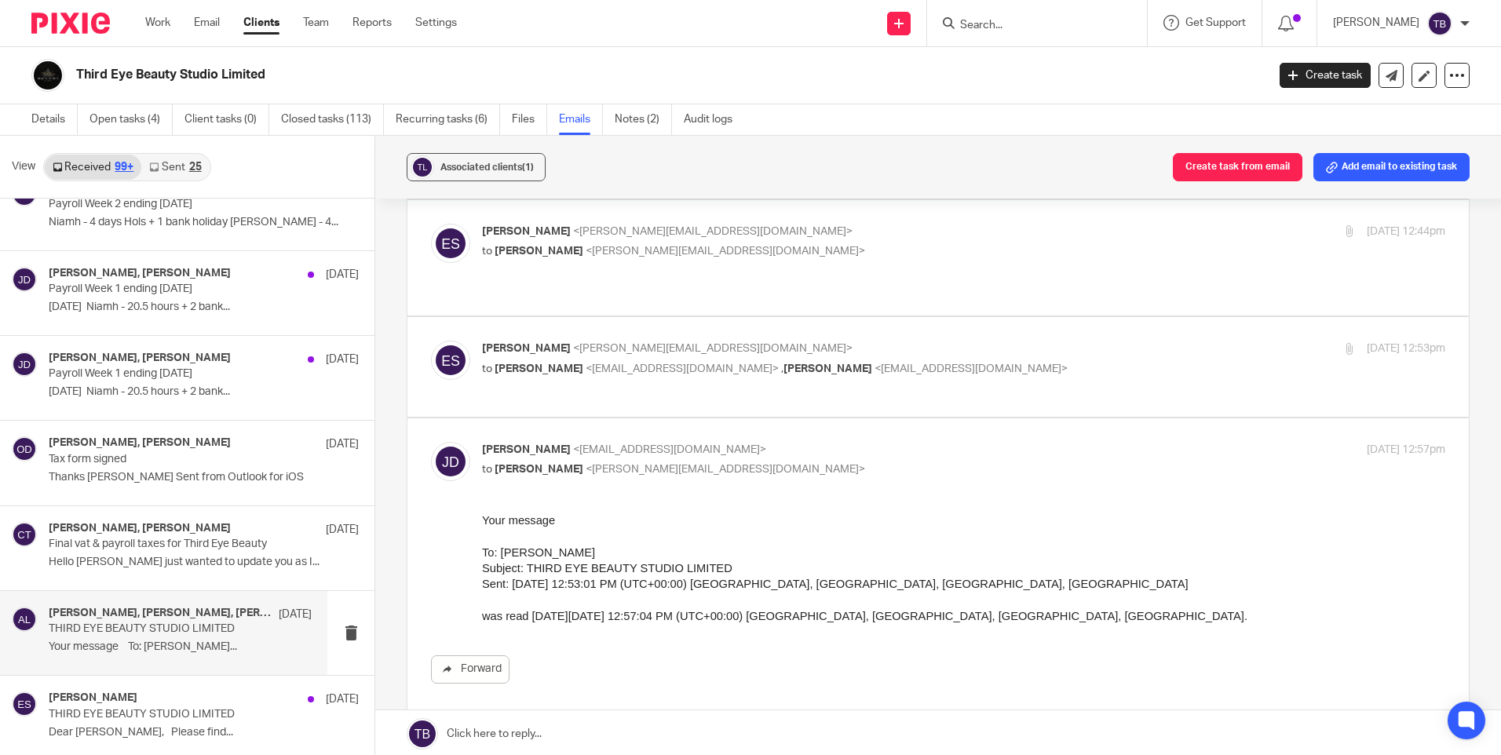
click at [735, 341] on p "[PERSON_NAME] <[PERSON_NAME][EMAIL_ADDRESS][DOMAIN_NAME]>" at bounding box center [803, 349] width 642 height 16
checkbox input "true"
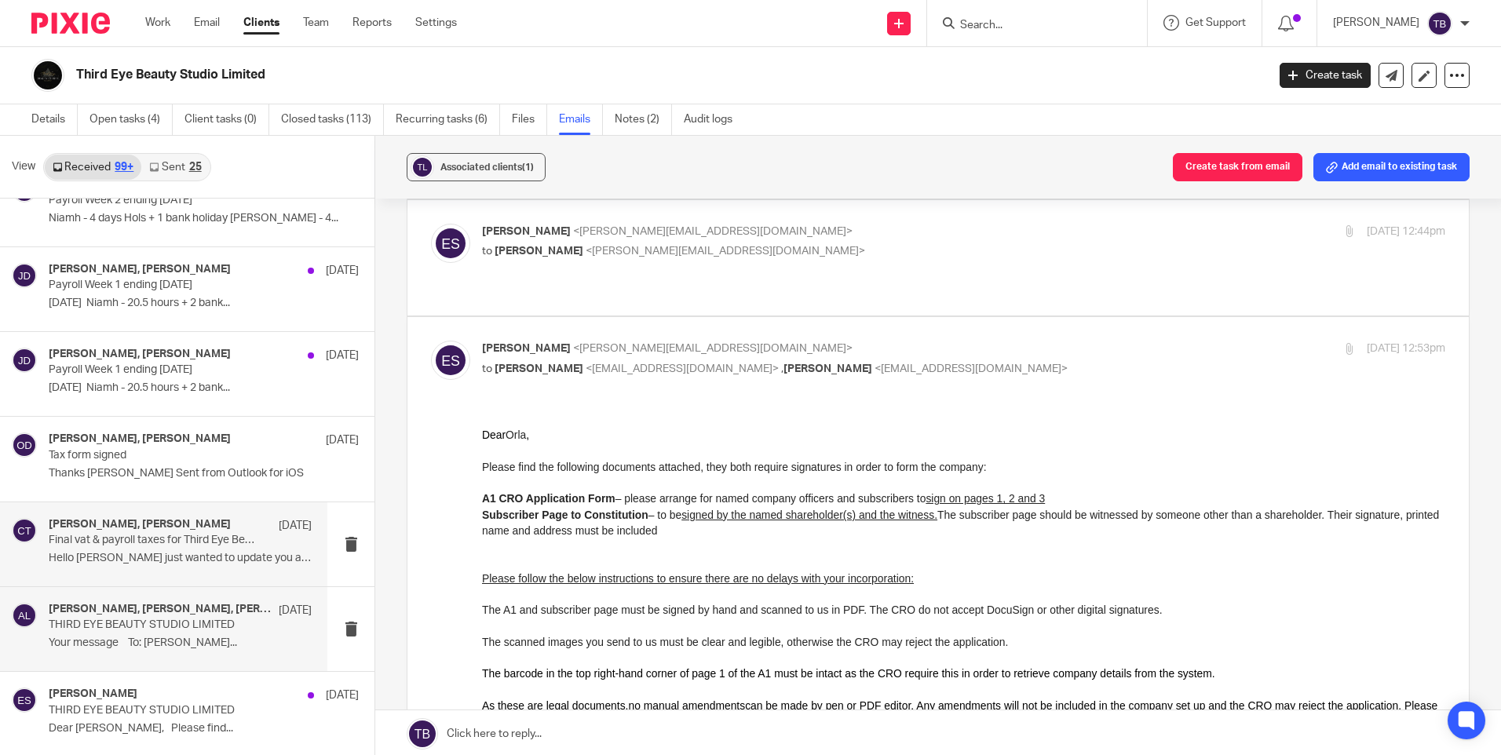
scroll to position [2, 0]
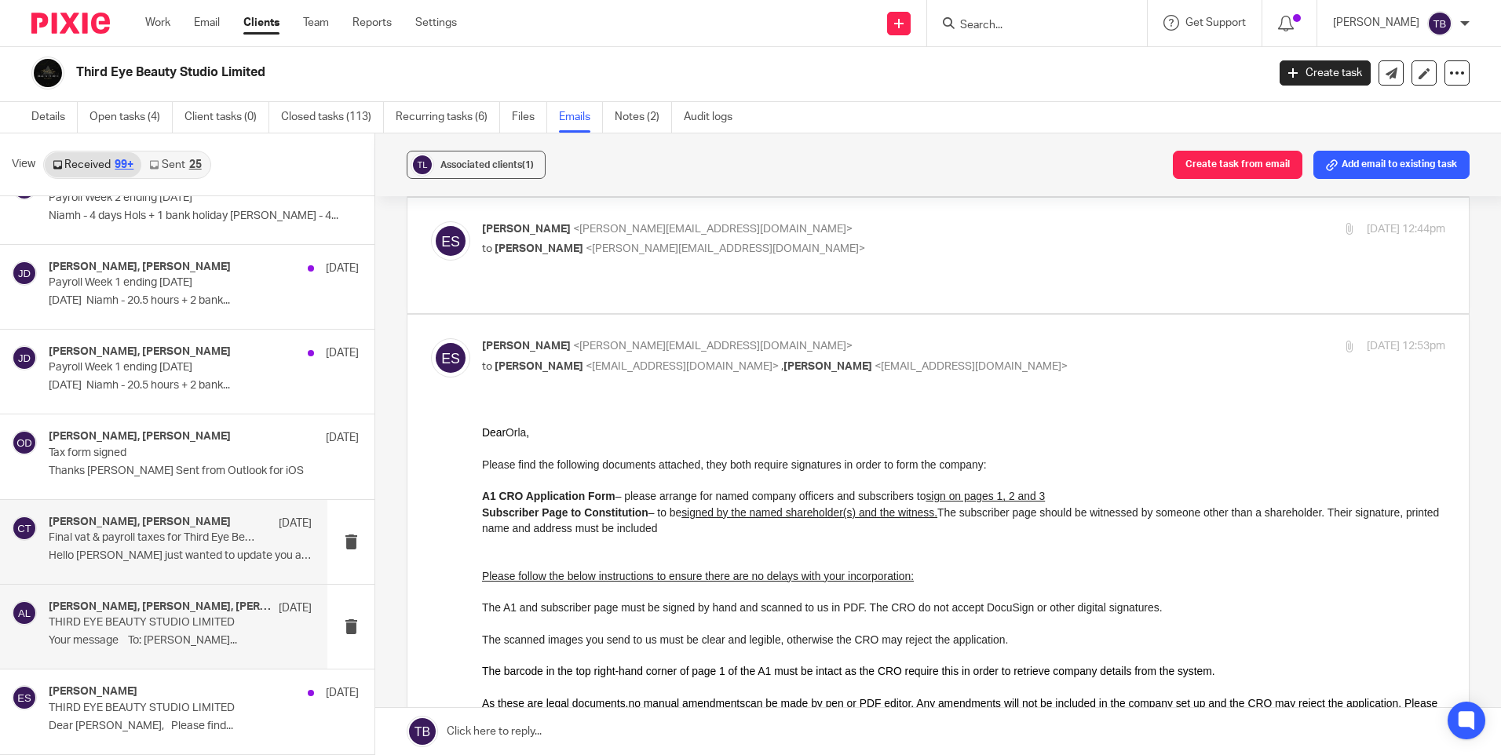
click at [181, 555] on p "Hello [PERSON_NAME] just wanted to update you as I..." at bounding box center [180, 555] width 263 height 13
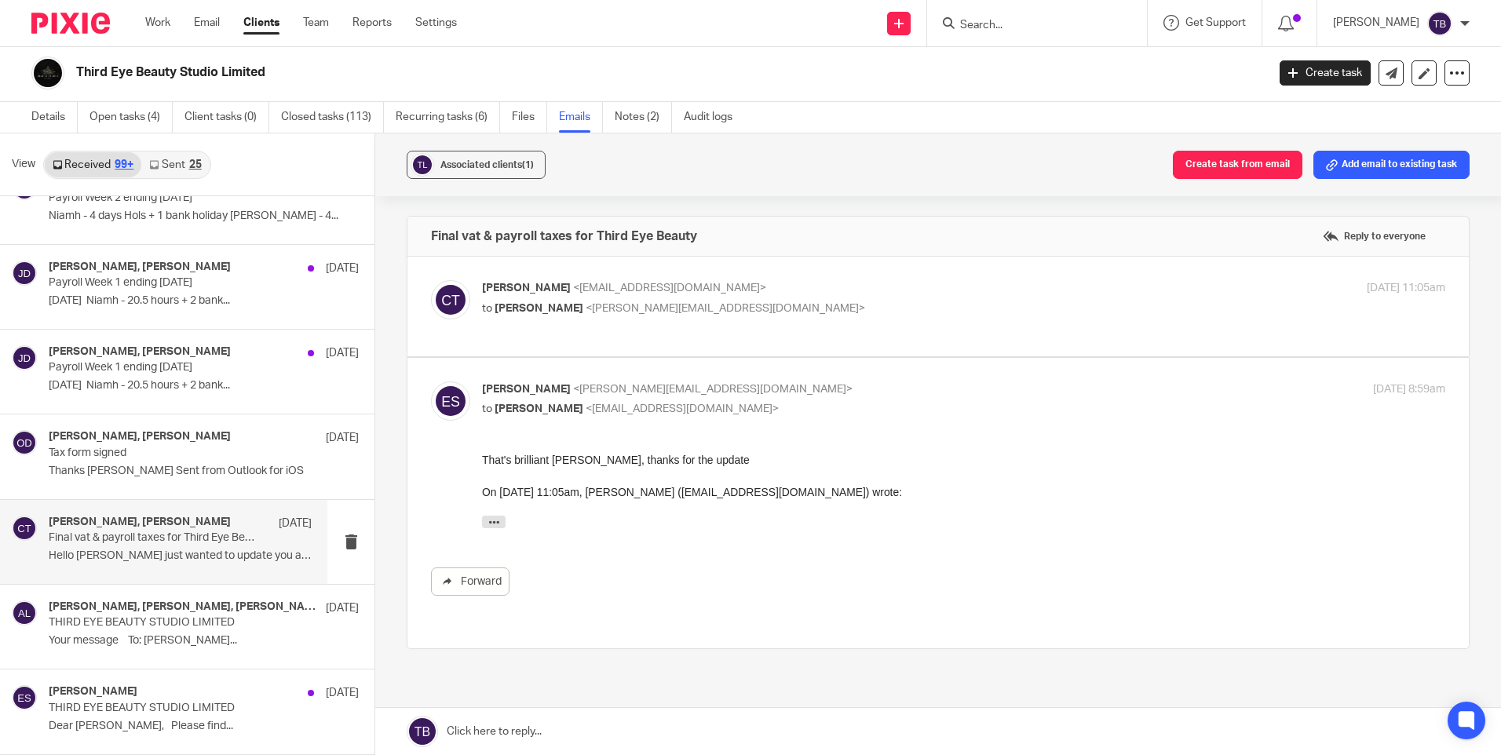
scroll to position [0, 0]
click at [837, 309] on p "to [PERSON_NAME] <[PERSON_NAME][EMAIL_ADDRESS][DOMAIN_NAME]>" at bounding box center [803, 309] width 642 height 16
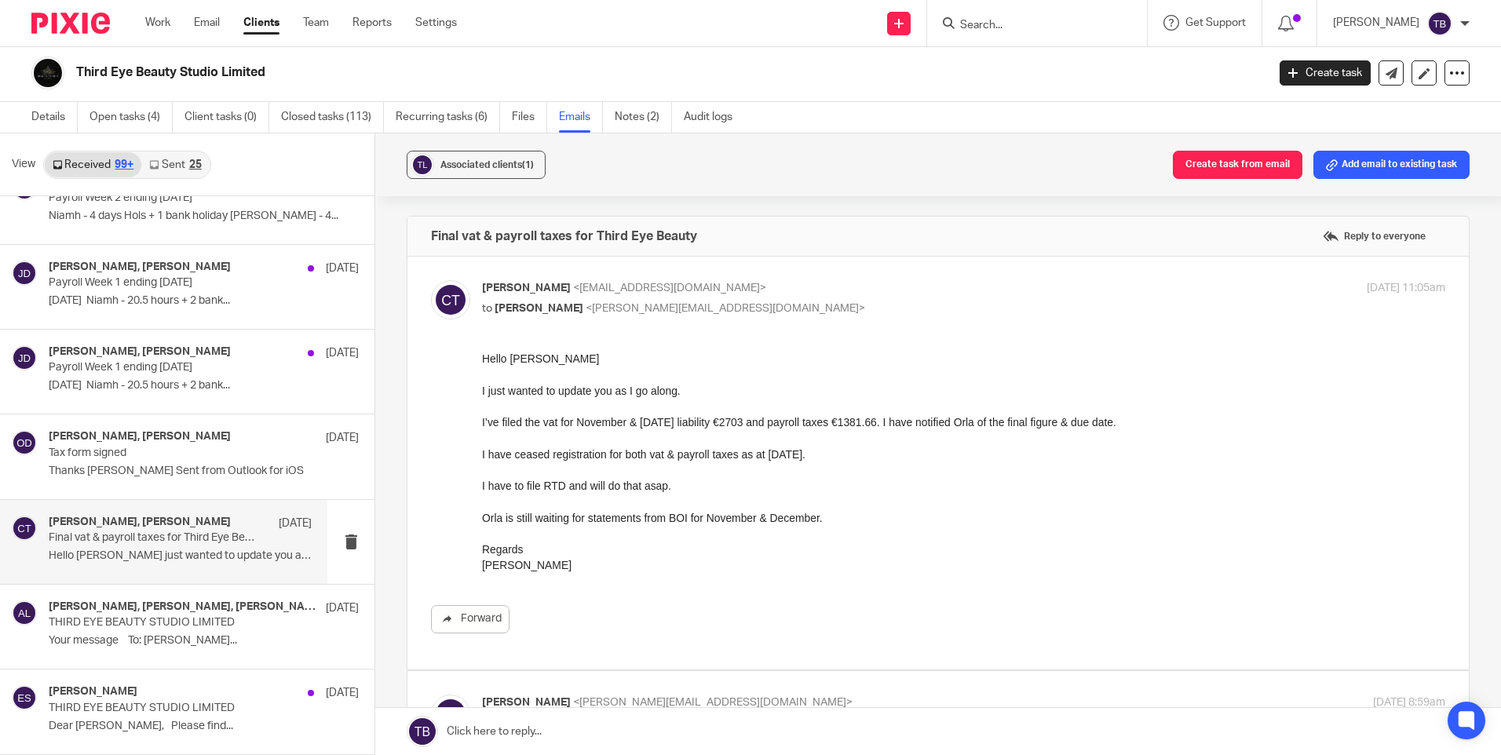
click at [761, 424] on div "I’ve filed the vat for November & [DATE] liability €2703 and payroll taxes €138…" at bounding box center [963, 422] width 963 height 16
drag, startPoint x: 761, startPoint y: 424, endPoint x: 870, endPoint y: 421, distance: 108.3
click at [870, 421] on div "I’ve filed the vat for November & [DATE] liability €2703 and payroll taxes €138…" at bounding box center [963, 422] width 963 height 16
drag, startPoint x: 870, startPoint y: 421, endPoint x: 904, endPoint y: 425, distance: 34.8
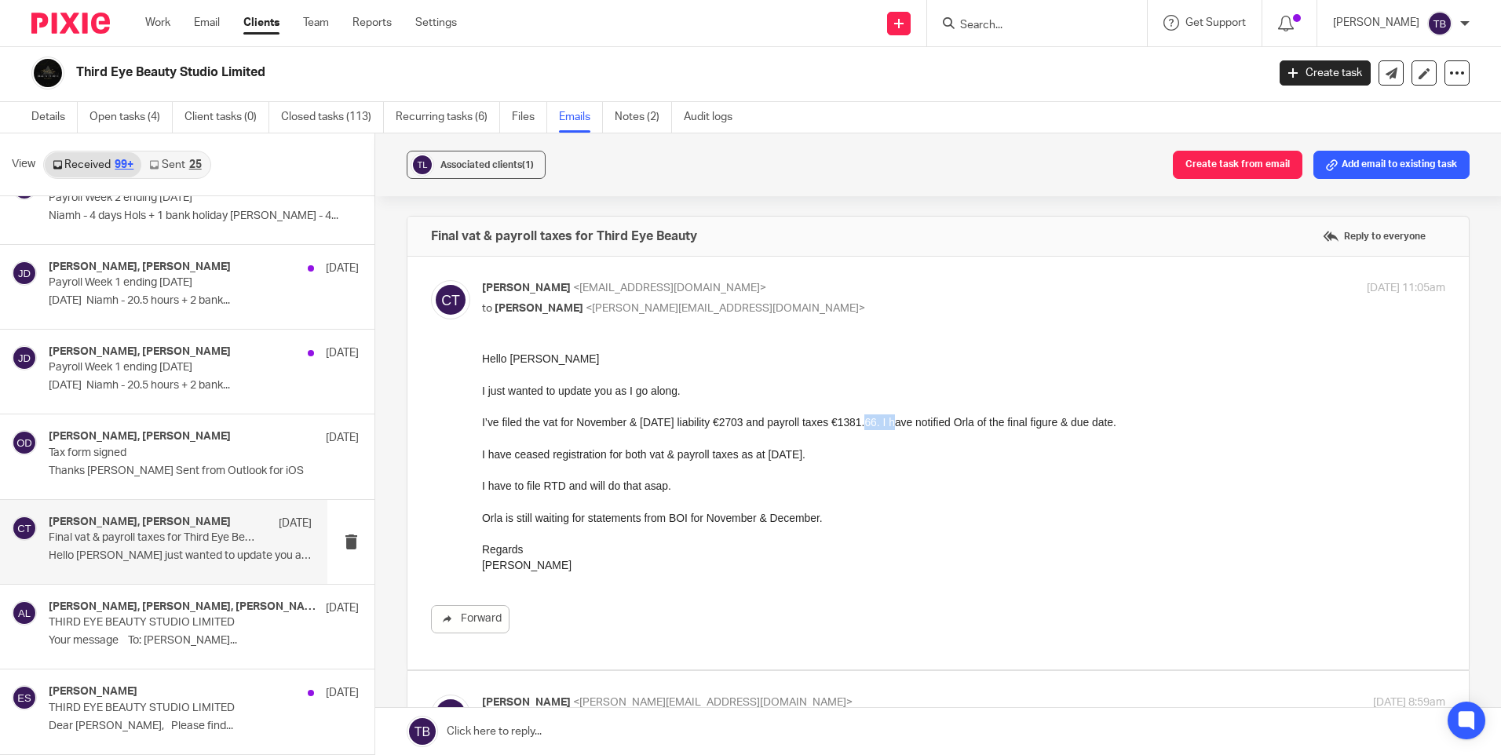
click at [904, 425] on div "I’ve filed the vat for November & [DATE] liability €2703 and payroll taxes €138…" at bounding box center [963, 422] width 963 height 16
copy div "1381.66"
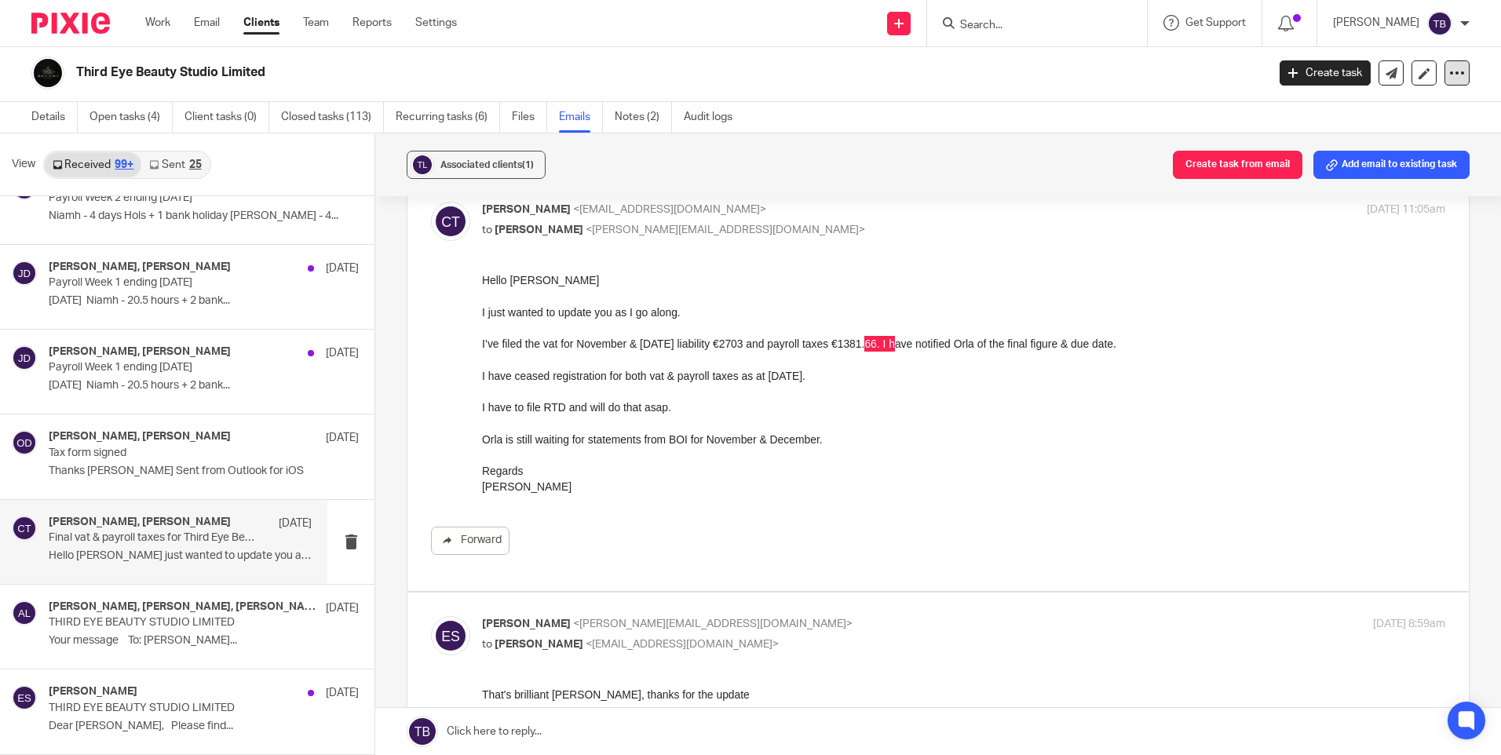
click at [1449, 70] on icon at bounding box center [1457, 73] width 16 height 16
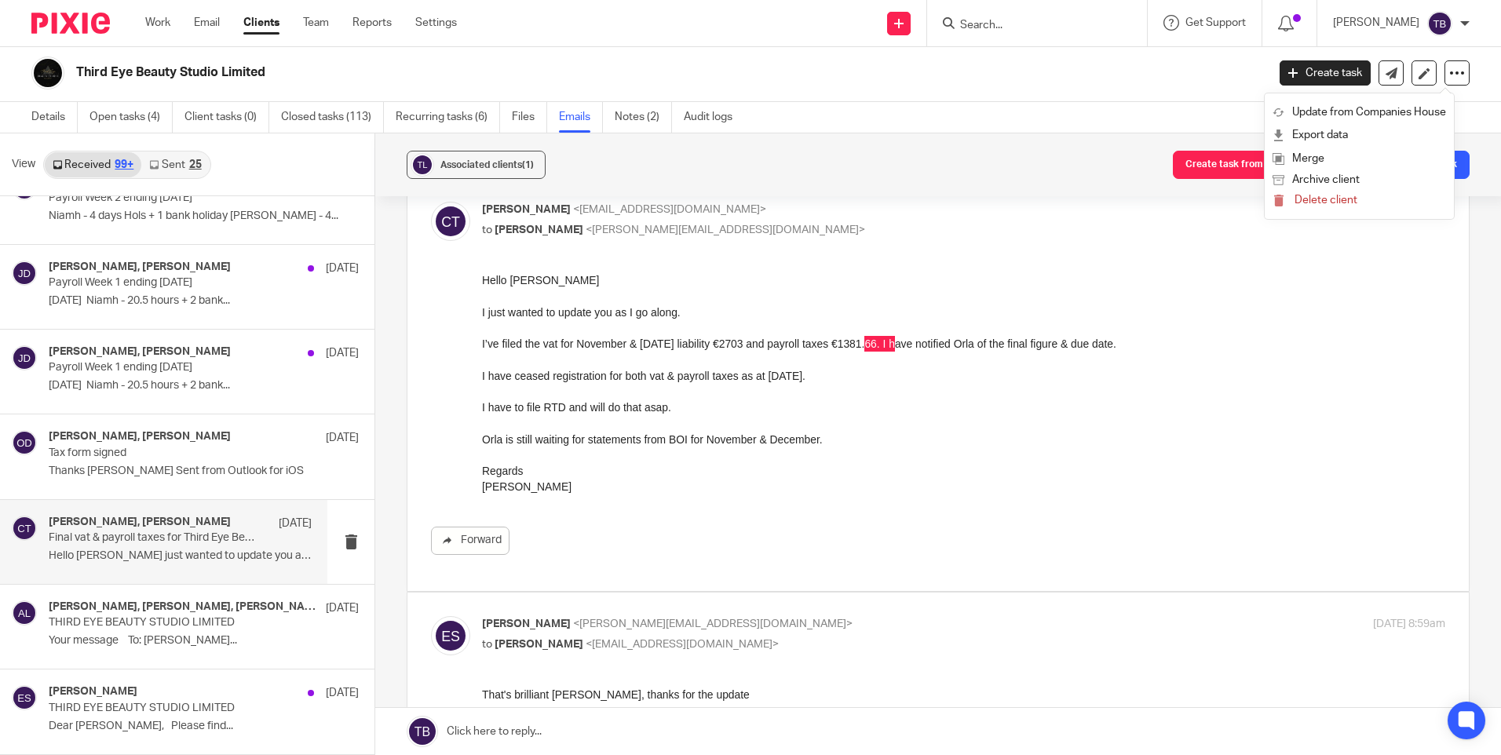
click at [1136, 236] on div "[PERSON_NAME] <[EMAIL_ADDRESS][DOMAIN_NAME]> to [PERSON_NAME] <[PERSON_NAME][EM…" at bounding box center [963, 221] width 963 height 39
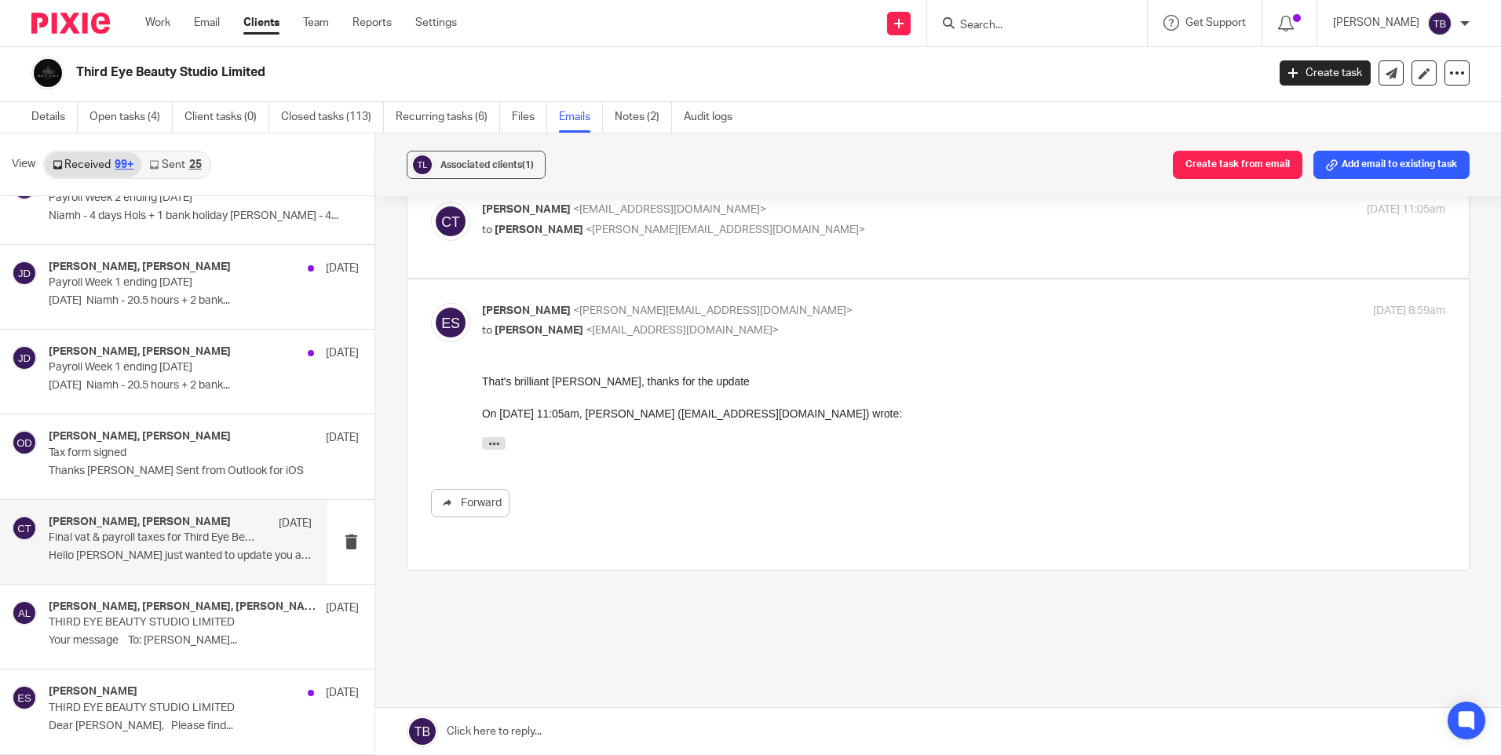
click at [841, 253] on div "[PERSON_NAME] <[EMAIL_ADDRESS][DOMAIN_NAME]> to [PERSON_NAME] <[PERSON_NAME][EM…" at bounding box center [938, 228] width 1014 height 53
click at [655, 250] on div "[PERSON_NAME] <[EMAIL_ADDRESS][DOMAIN_NAME]> to [PERSON_NAME] <[PERSON_NAME][EM…" at bounding box center [938, 228] width 1014 height 53
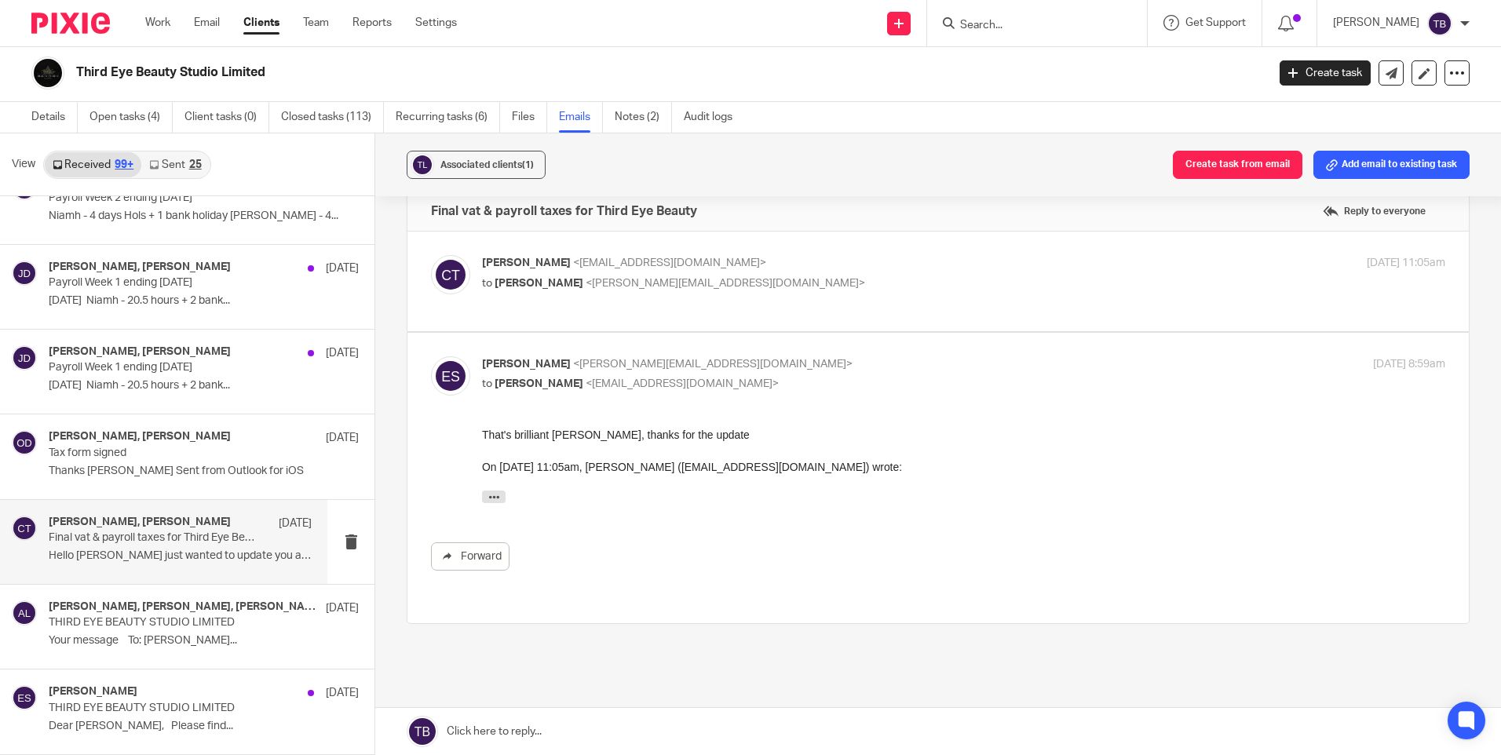
scroll to position [0, 0]
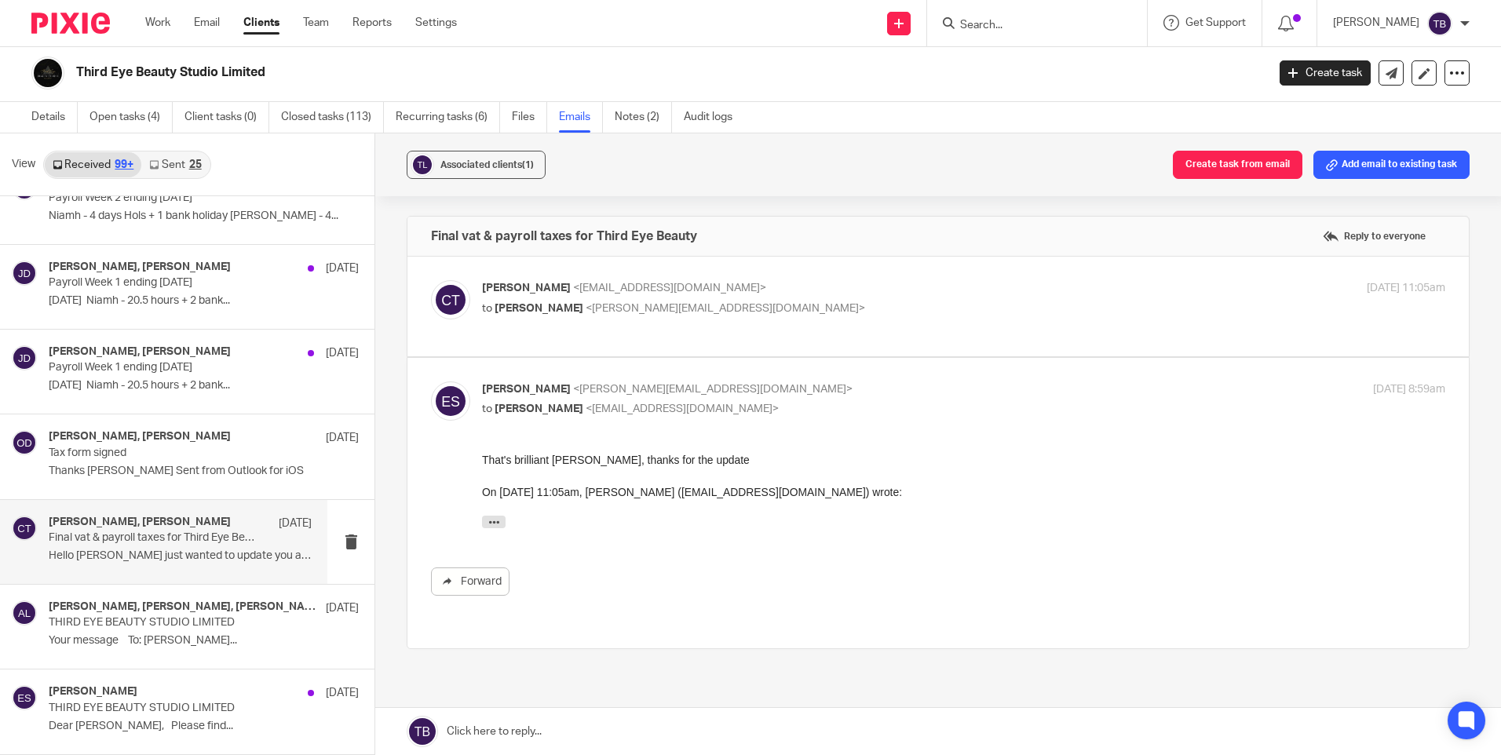
click at [746, 314] on p "to [PERSON_NAME] <[PERSON_NAME][EMAIL_ADDRESS][DOMAIN_NAME]>" at bounding box center [803, 309] width 642 height 16
checkbox input "true"
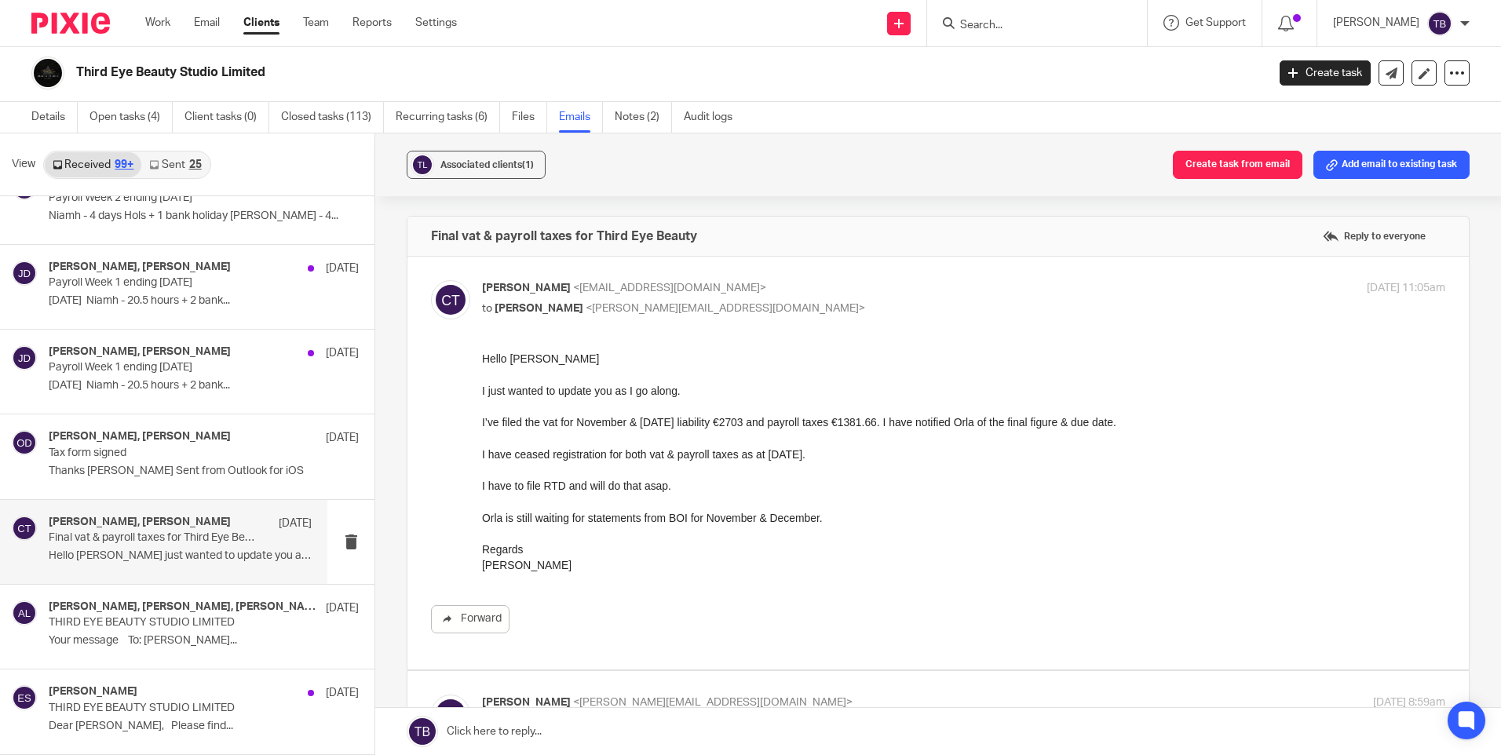
drag, startPoint x: 1174, startPoint y: 691, endPoint x: 640, endPoint y: 359, distance: 629.6
click at [640, 359] on div "Hello [PERSON_NAME] I just wanted to update you as I go along. I’ve filed the v…" at bounding box center [963, 462] width 963 height 223
click at [486, 624] on link "Forward" at bounding box center [470, 619] width 78 height 28
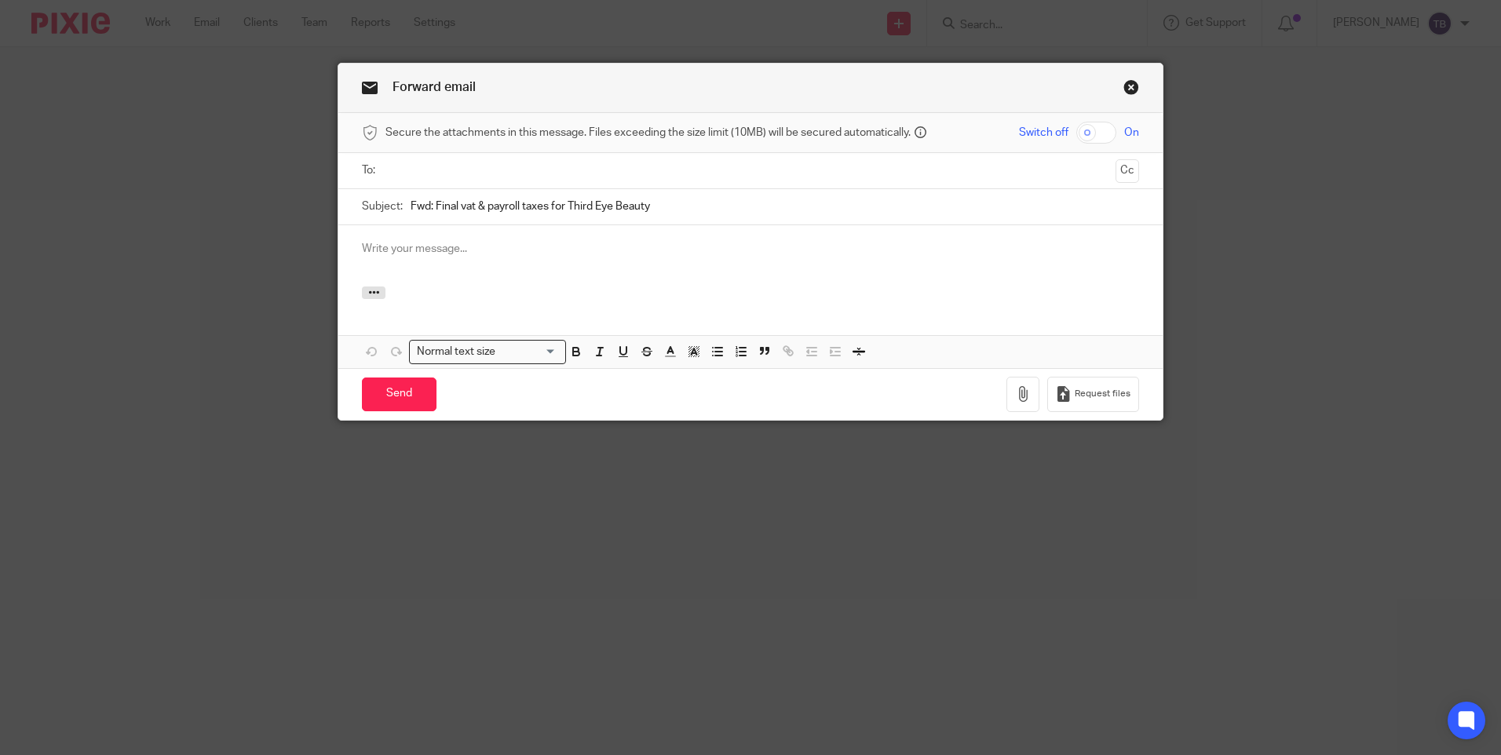
click at [475, 168] on input "text" at bounding box center [749, 171] width 717 height 18
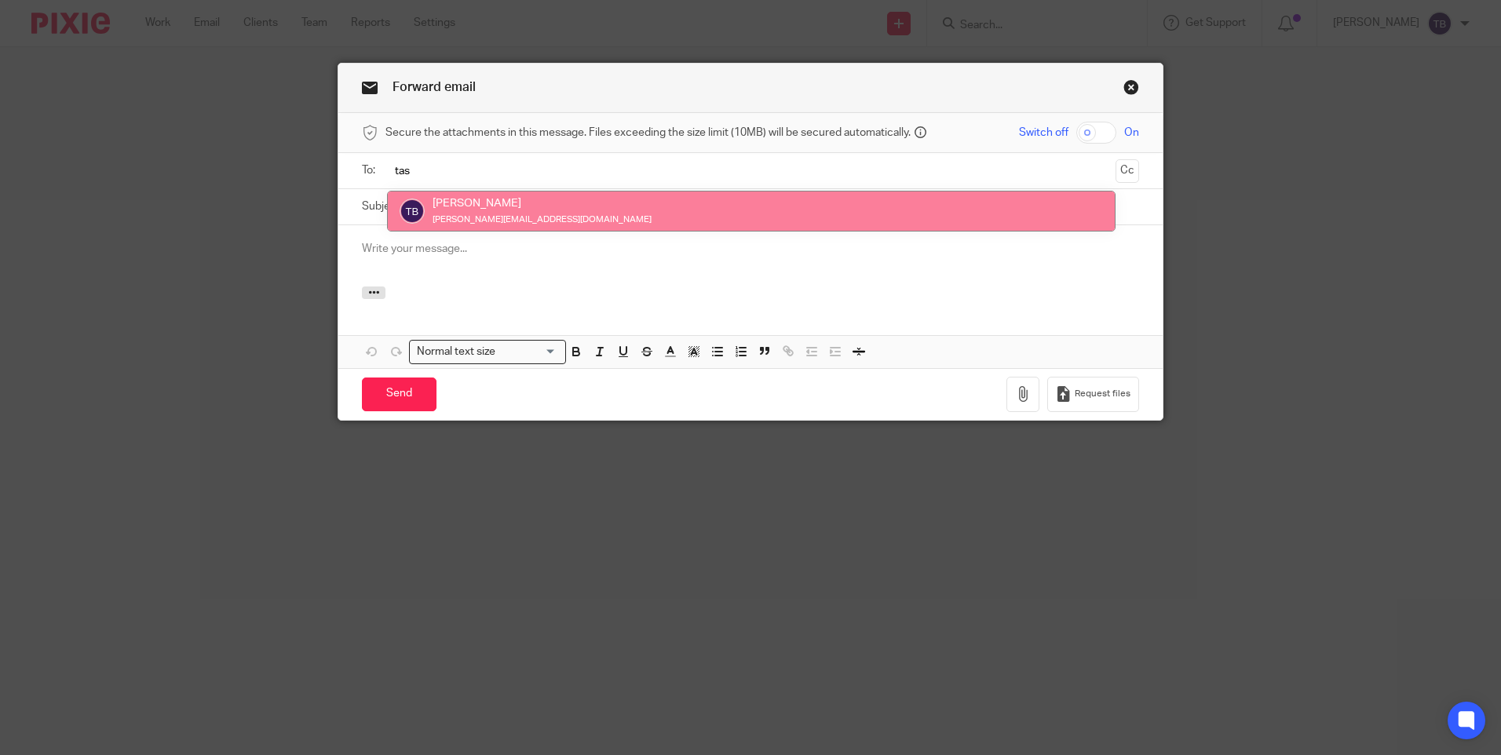
type input "tas"
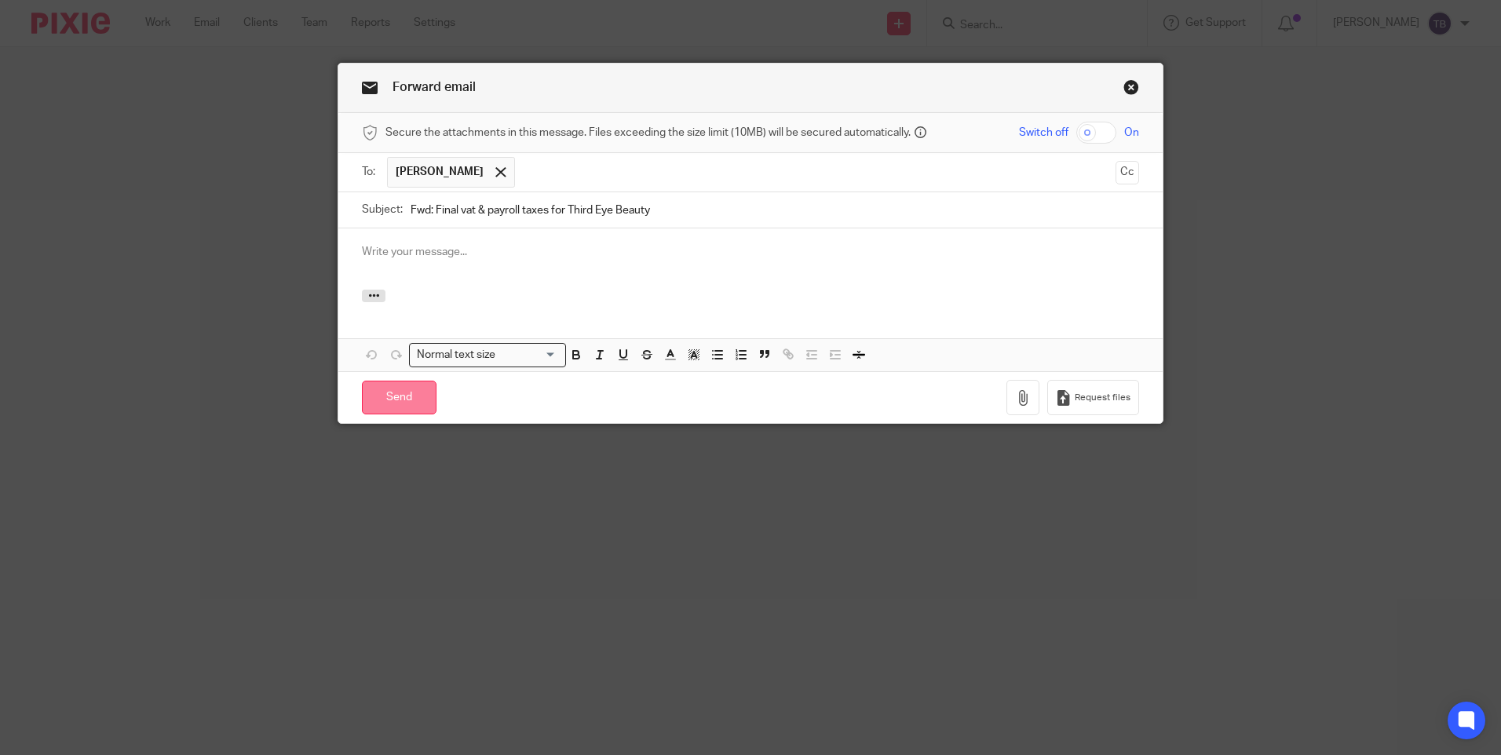
click at [403, 395] on input "Send" at bounding box center [399, 398] width 75 height 34
